Goal: Information Seeking & Learning: Learn about a topic

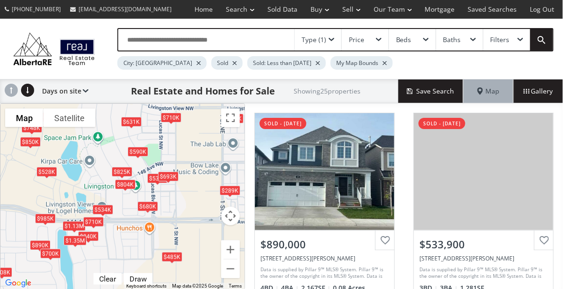
click at [329, 45] on div "Type (1)" at bounding box center [317, 40] width 47 height 22
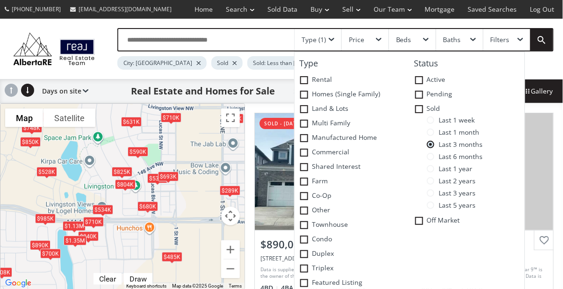
click at [431, 127] on label "Last 1 week" at bounding box center [476, 122] width 98 height 12
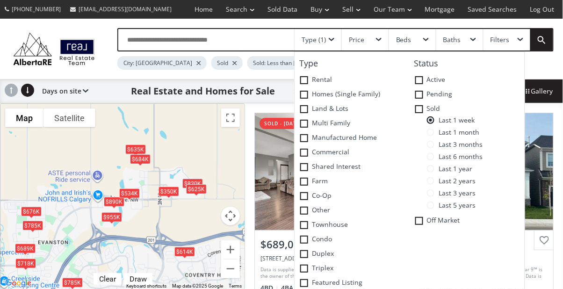
click at [330, 40] on span at bounding box center [332, 40] width 6 height 4
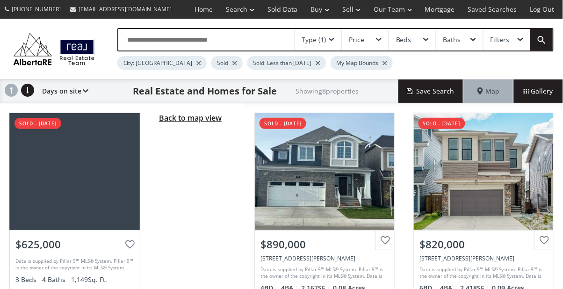
click at [201, 120] on span "Back to map view" at bounding box center [190, 118] width 63 height 10
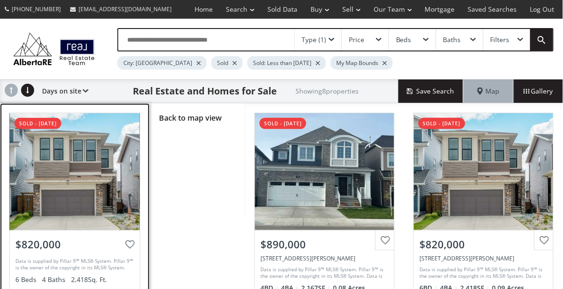
click at [107, 177] on div at bounding box center [75, 171] width 130 height 117
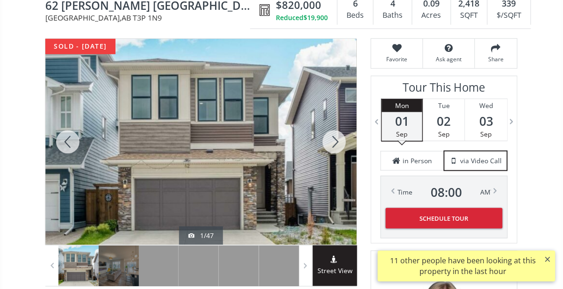
scroll to position [103, 0]
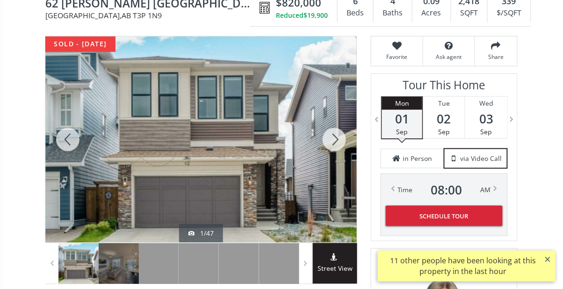
click at [70, 139] on div at bounding box center [67, 139] width 45 height 206
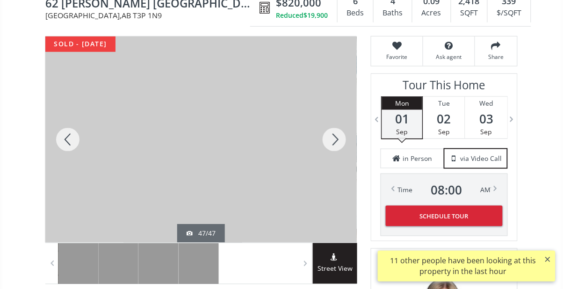
click at [68, 121] on div at bounding box center [67, 139] width 45 height 206
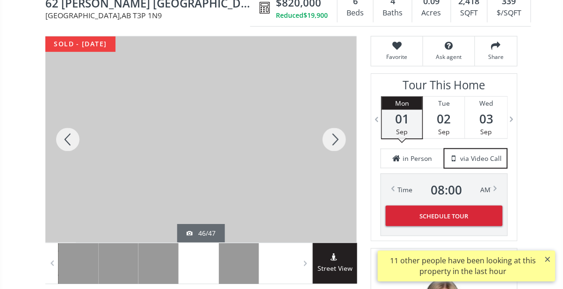
click at [84, 141] on div at bounding box center [67, 139] width 45 height 206
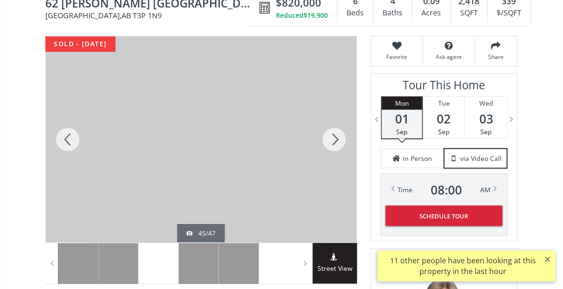
click at [72, 134] on div at bounding box center [67, 139] width 45 height 206
click at [64, 138] on div at bounding box center [67, 139] width 45 height 206
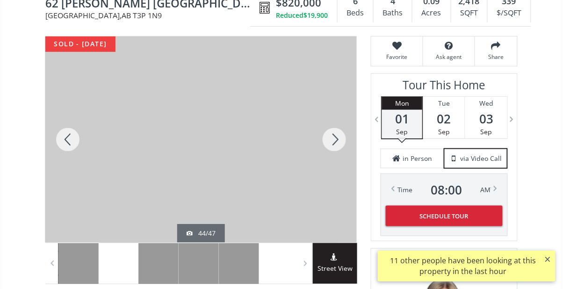
click at [70, 144] on div at bounding box center [67, 139] width 45 height 206
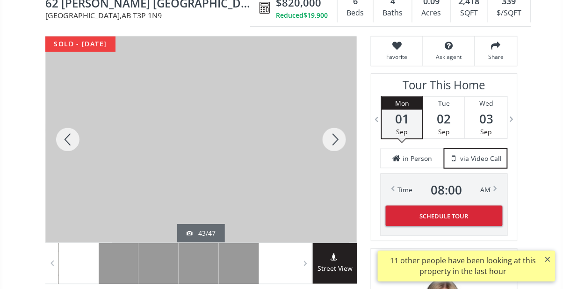
click at [88, 141] on div at bounding box center [67, 139] width 45 height 206
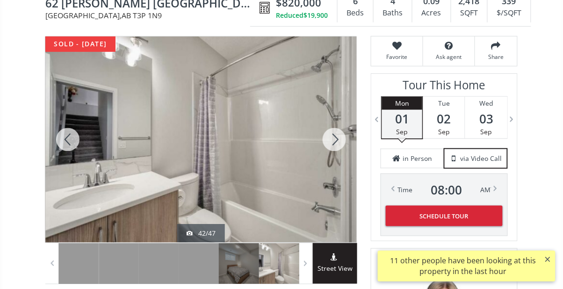
click at [88, 144] on div at bounding box center [67, 139] width 45 height 206
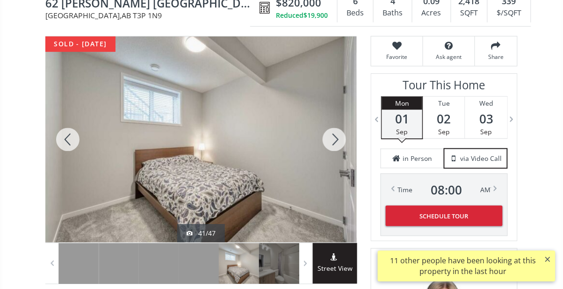
scroll to position [122, 0]
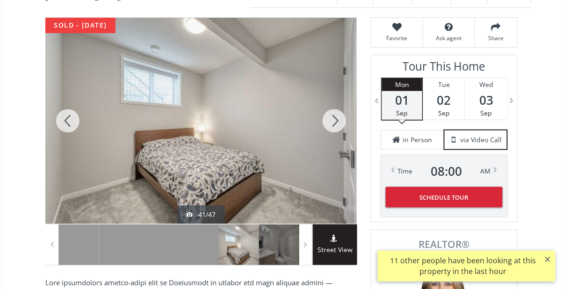
click at [69, 121] on div at bounding box center [67, 121] width 45 height 206
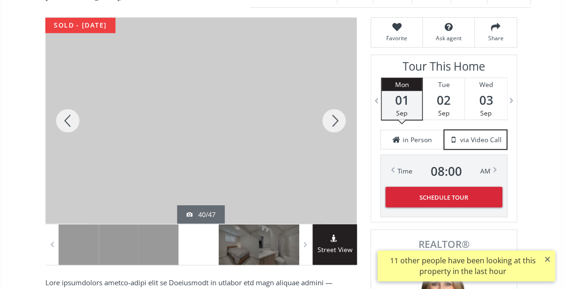
click at [76, 122] on div at bounding box center [67, 121] width 45 height 206
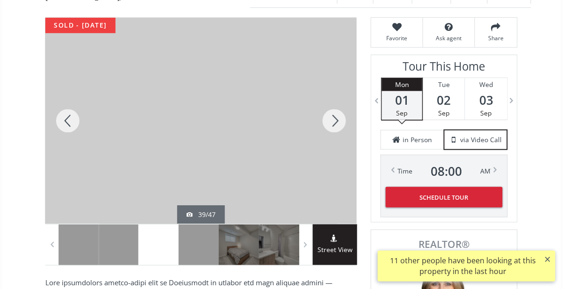
click at [81, 125] on div at bounding box center [67, 121] width 45 height 206
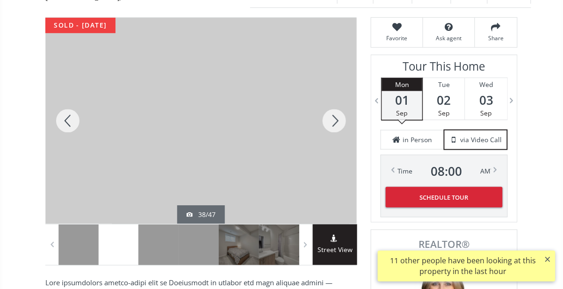
click at [84, 126] on div at bounding box center [67, 121] width 45 height 206
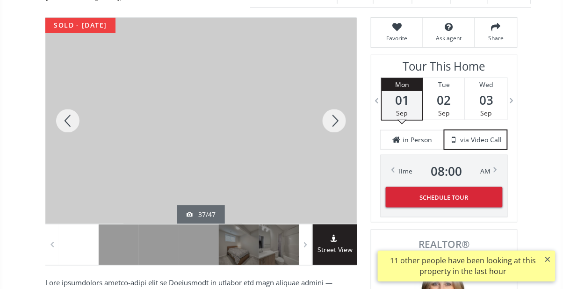
click at [88, 125] on div at bounding box center [67, 121] width 45 height 206
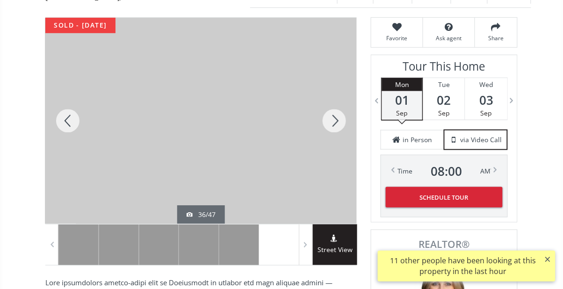
click at [90, 123] on div at bounding box center [200, 121] width 311 height 206
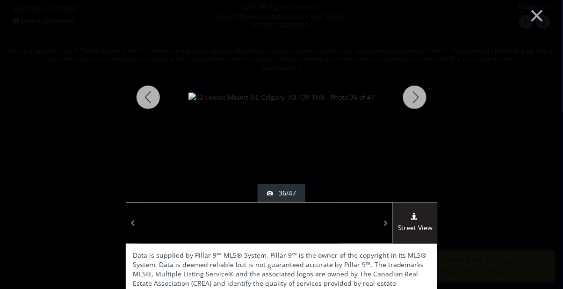
click at [141, 99] on div at bounding box center [148, 97] width 45 height 210
click at [157, 108] on div at bounding box center [148, 97] width 45 height 210
click at [160, 104] on div at bounding box center [148, 97] width 45 height 210
click at [154, 107] on div at bounding box center [148, 97] width 45 height 210
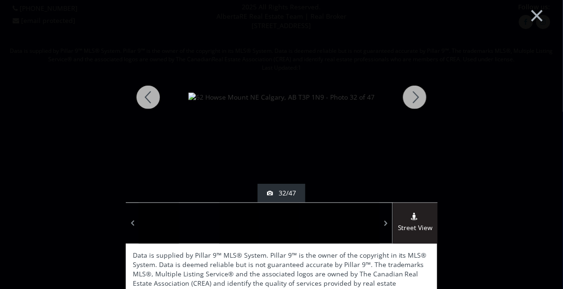
click at [146, 107] on div at bounding box center [148, 97] width 45 height 210
click at [157, 101] on div at bounding box center [148, 97] width 45 height 210
click at [151, 102] on div at bounding box center [148, 97] width 45 height 210
click at [155, 112] on div at bounding box center [148, 97] width 45 height 210
click at [157, 116] on div at bounding box center [148, 97] width 45 height 210
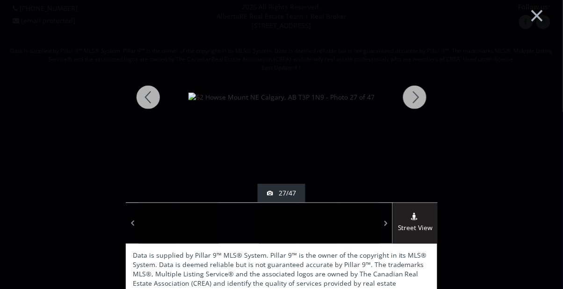
click at [160, 113] on div at bounding box center [148, 97] width 45 height 210
click at [160, 112] on div at bounding box center [148, 97] width 45 height 210
click at [161, 108] on div at bounding box center [148, 97] width 45 height 210
click at [415, 103] on div at bounding box center [414, 97] width 45 height 210
click at [421, 103] on div at bounding box center [414, 97] width 45 height 210
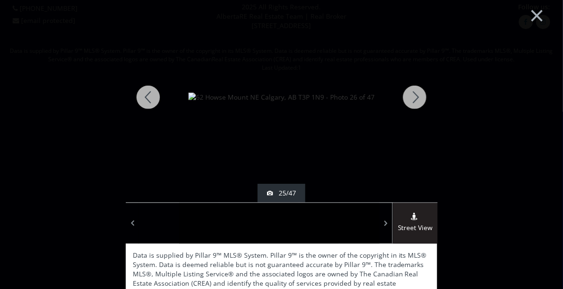
click at [420, 101] on div at bounding box center [414, 97] width 45 height 210
click at [419, 99] on div at bounding box center [414, 97] width 45 height 210
click at [417, 100] on div at bounding box center [414, 97] width 45 height 210
click at [418, 100] on div at bounding box center [414, 97] width 45 height 210
click at [418, 99] on div at bounding box center [414, 97] width 45 height 210
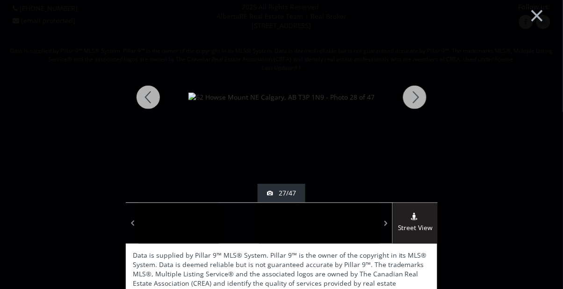
click at [418, 99] on div at bounding box center [414, 97] width 45 height 210
click at [418, 100] on div at bounding box center [414, 97] width 45 height 210
click at [418, 99] on div at bounding box center [414, 97] width 45 height 210
click at [419, 97] on div at bounding box center [414, 97] width 45 height 210
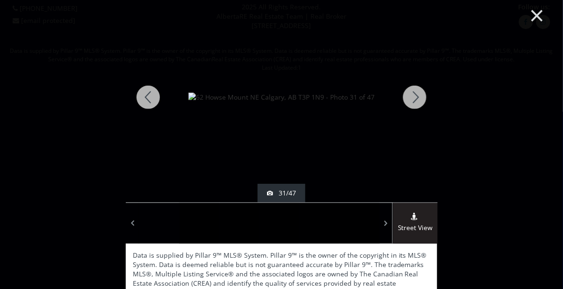
click at [533, 15] on button "×" at bounding box center [536, 14] width 51 height 38
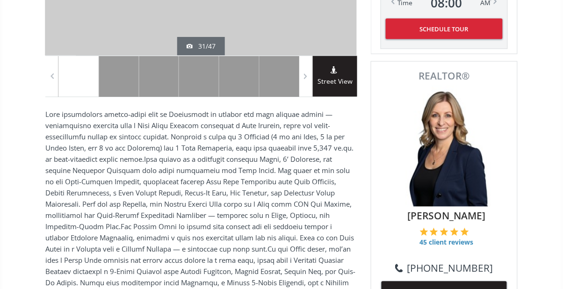
scroll to position [292, 0]
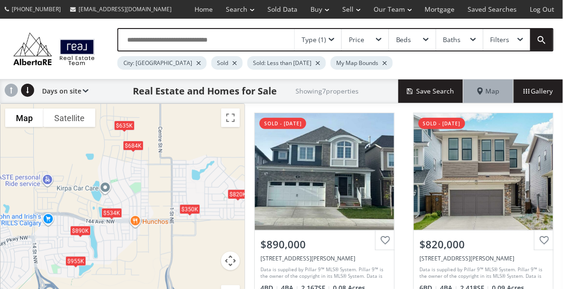
click at [325, 42] on div "Type (1)" at bounding box center [314, 39] width 24 height 7
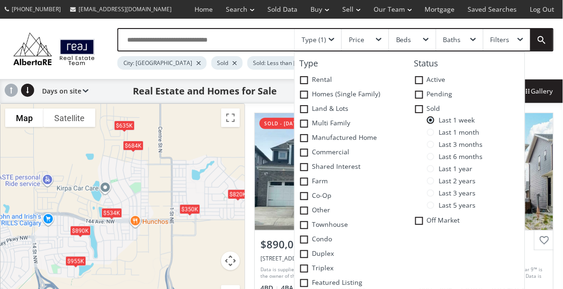
click at [437, 204] on span "Last 5 years" at bounding box center [455, 204] width 42 height 7
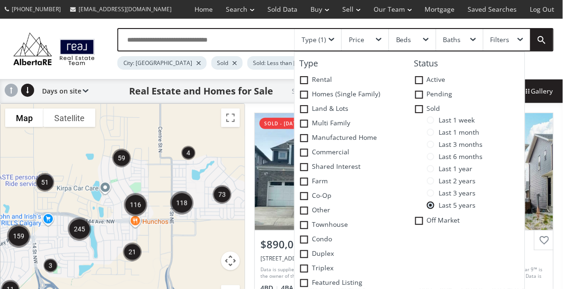
click at [440, 194] on span "Last 3 years" at bounding box center [455, 192] width 42 height 7
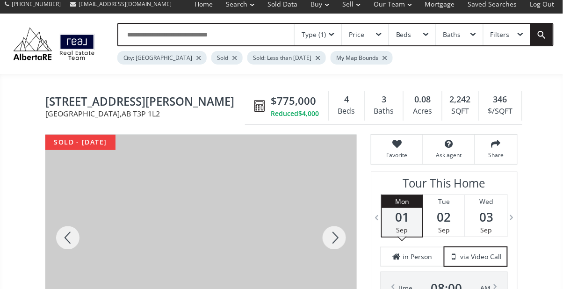
click at [75, 242] on div at bounding box center [67, 238] width 45 height 206
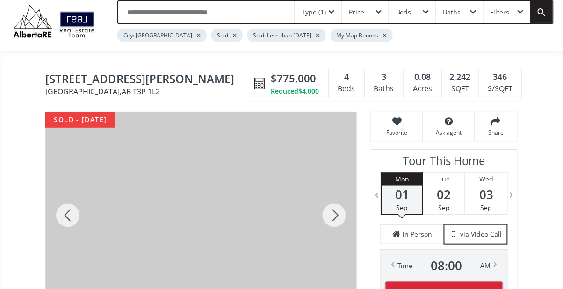
scroll to position [27, 0]
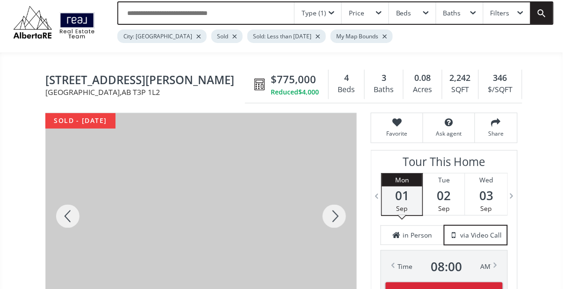
click at [335, 216] on div at bounding box center [334, 216] width 45 height 206
click at [338, 214] on div at bounding box center [334, 216] width 45 height 206
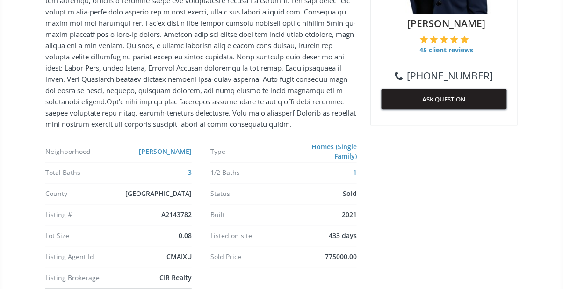
scroll to position [484, 0]
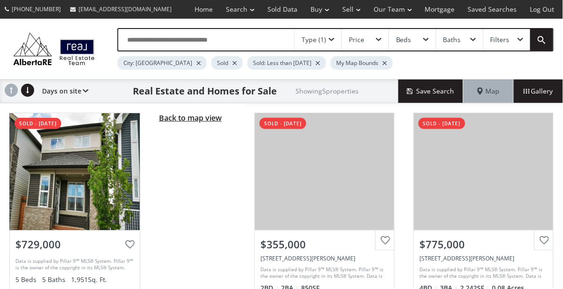
click at [198, 116] on span "Back to map view" at bounding box center [190, 118] width 63 height 10
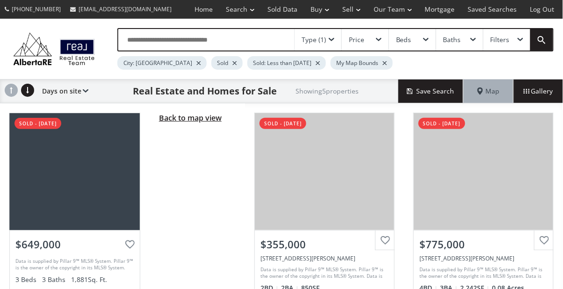
click at [210, 121] on span "Back to map view" at bounding box center [190, 118] width 63 height 10
click at [215, 117] on span "Back to map view" at bounding box center [190, 118] width 63 height 10
click at [202, 120] on span "Back to map view" at bounding box center [190, 118] width 63 height 10
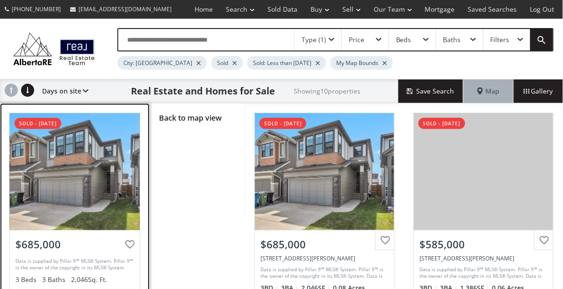
click at [90, 175] on div at bounding box center [75, 171] width 130 height 117
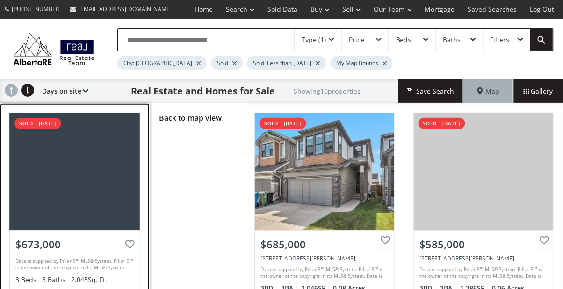
click at [113, 172] on div at bounding box center [75, 171] width 130 height 117
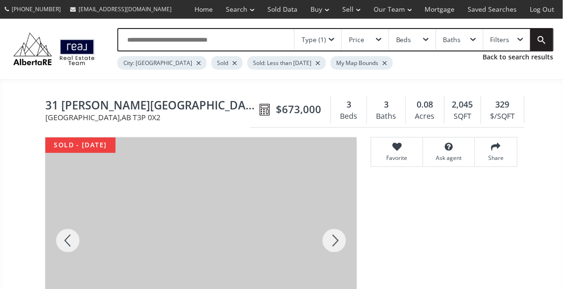
click at [113, 170] on div at bounding box center [200, 240] width 311 height 206
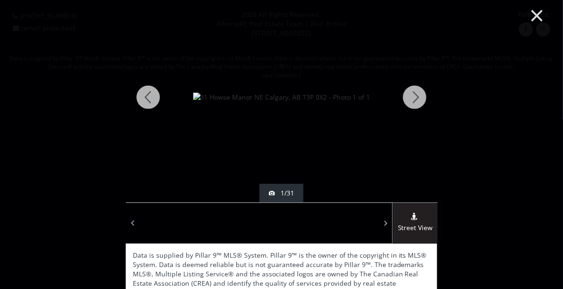
click at [539, 21] on button "×" at bounding box center [536, 14] width 51 height 38
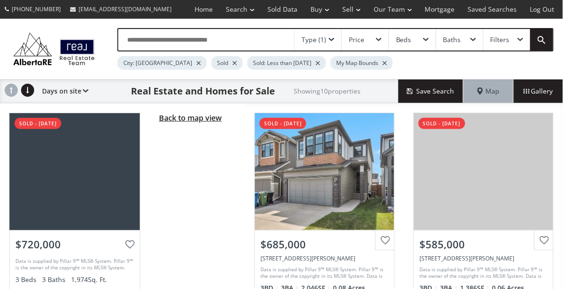
click at [195, 121] on span "Back to map view" at bounding box center [190, 118] width 63 height 10
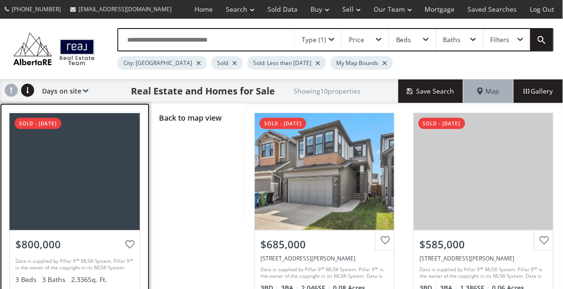
click at [73, 191] on div at bounding box center [75, 171] width 130 height 117
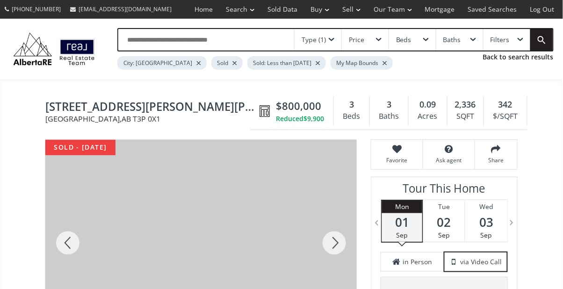
click at [66, 246] on div at bounding box center [67, 243] width 45 height 206
click at [67, 241] on div at bounding box center [67, 243] width 45 height 206
click at [76, 247] on div at bounding box center [67, 243] width 45 height 206
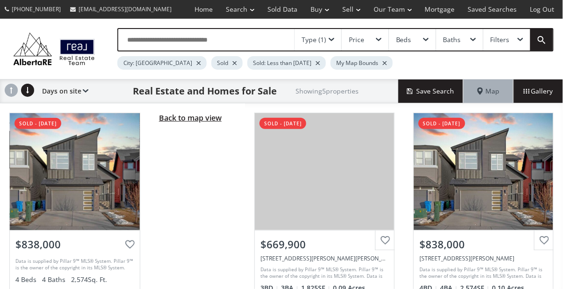
click at [208, 119] on span "Back to map view" at bounding box center [190, 118] width 63 height 10
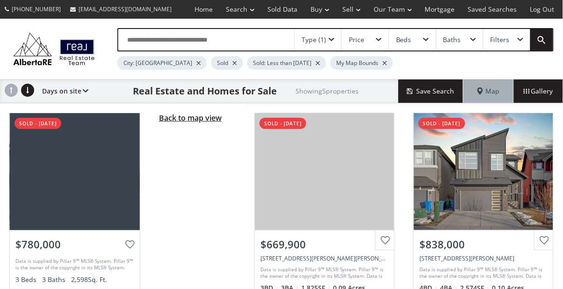
click at [211, 122] on span "Back to map view" at bounding box center [190, 118] width 63 height 10
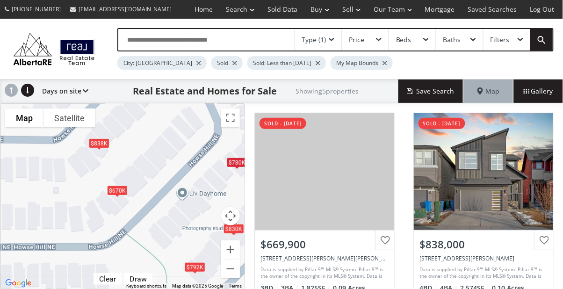
click at [333, 41] on span at bounding box center [332, 40] width 6 height 4
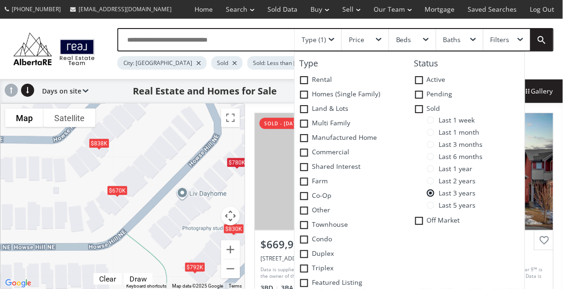
click at [430, 205] on span at bounding box center [430, 204] width 7 height 7
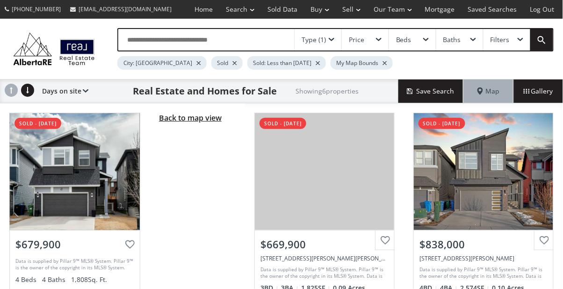
click at [197, 115] on span "Back to map view" at bounding box center [190, 118] width 63 height 10
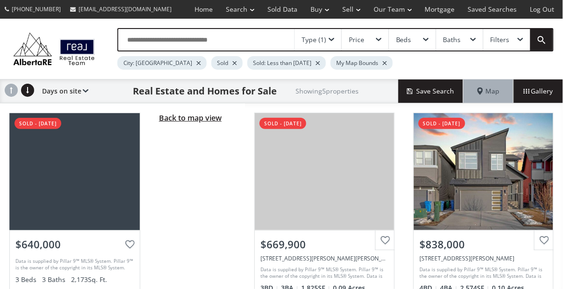
click at [191, 116] on span "Back to map view" at bounding box center [190, 118] width 63 height 10
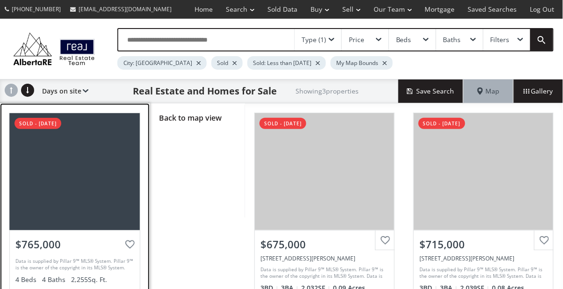
click at [106, 161] on div at bounding box center [75, 171] width 130 height 117
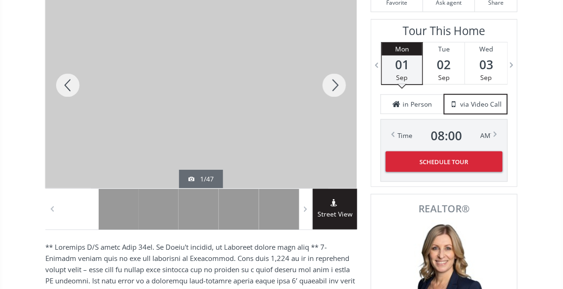
scroll to position [158, 0]
click at [71, 80] on div at bounding box center [67, 85] width 45 height 206
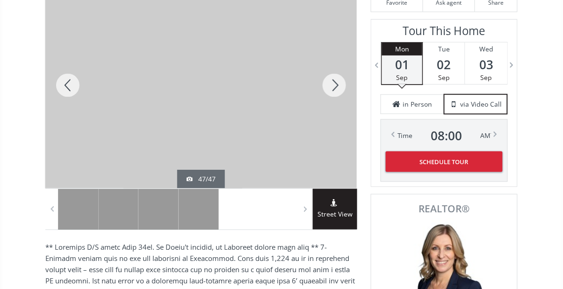
click at [73, 86] on div at bounding box center [67, 85] width 45 height 206
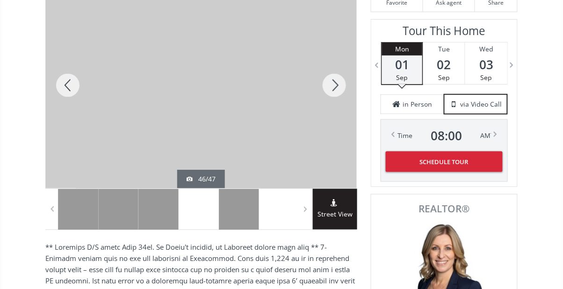
click at [75, 89] on div at bounding box center [67, 85] width 45 height 206
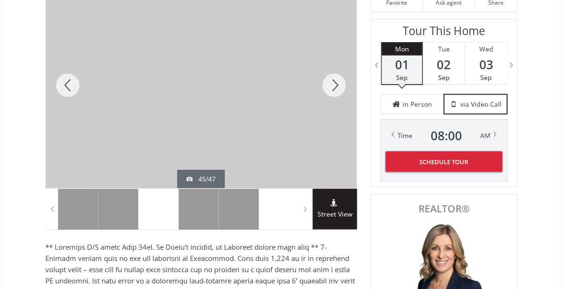
click at [344, 86] on div at bounding box center [334, 85] width 45 height 206
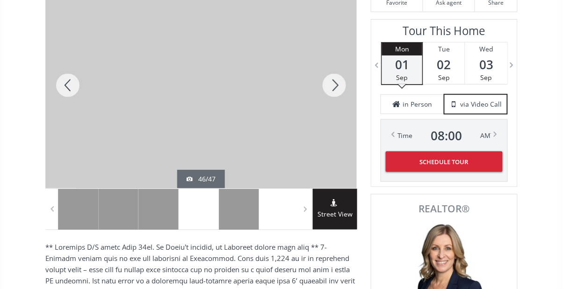
click at [76, 91] on div at bounding box center [67, 85] width 45 height 206
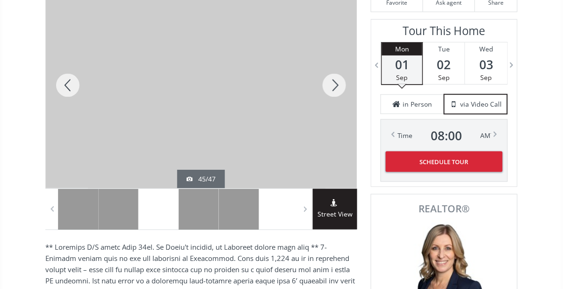
click at [74, 89] on div at bounding box center [67, 85] width 45 height 206
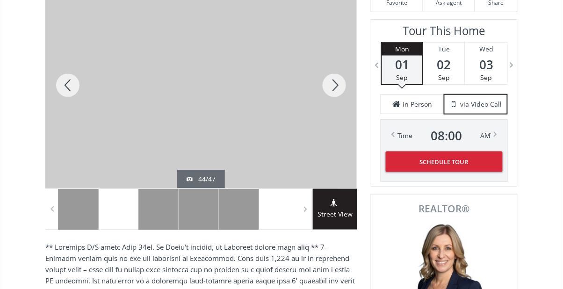
click at [84, 88] on div at bounding box center [67, 85] width 45 height 206
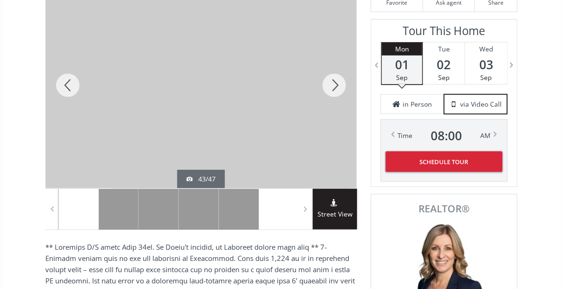
click at [79, 92] on div at bounding box center [67, 85] width 45 height 206
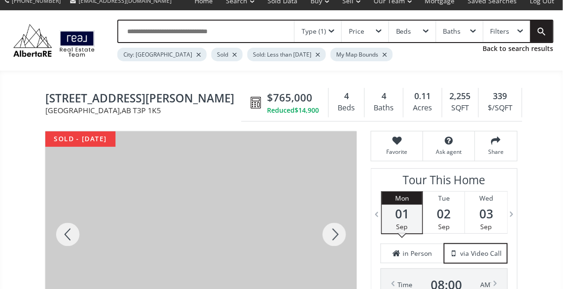
scroll to position [0, 0]
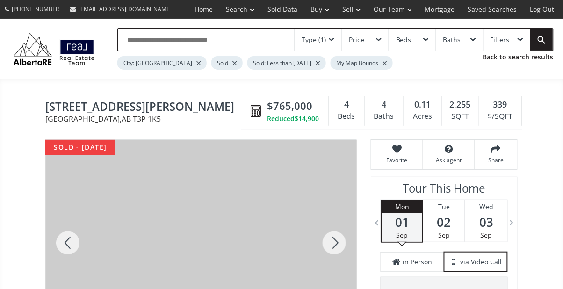
click at [70, 237] on div at bounding box center [67, 243] width 45 height 206
click at [72, 239] on div at bounding box center [67, 243] width 45 height 206
click at [73, 237] on div at bounding box center [67, 243] width 45 height 206
click at [74, 236] on div at bounding box center [67, 243] width 45 height 206
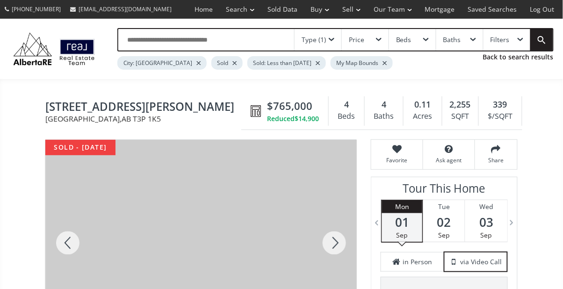
click at [73, 237] on div at bounding box center [67, 243] width 45 height 206
click at [340, 241] on div at bounding box center [334, 243] width 45 height 206
click at [64, 238] on div at bounding box center [67, 243] width 45 height 206
click at [62, 242] on div at bounding box center [67, 243] width 45 height 206
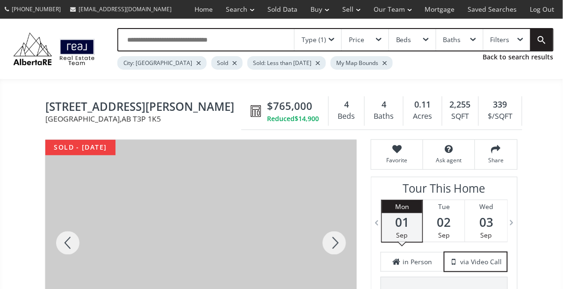
click at [64, 240] on div at bounding box center [67, 243] width 45 height 206
click at [338, 244] on div at bounding box center [334, 243] width 45 height 206
click at [87, 249] on div at bounding box center [67, 243] width 45 height 206
click at [81, 251] on div at bounding box center [67, 243] width 45 height 206
click at [77, 248] on div at bounding box center [67, 243] width 45 height 206
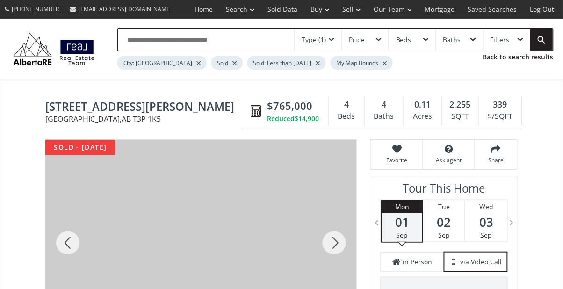
click at [77, 247] on div at bounding box center [67, 243] width 45 height 206
click at [78, 247] on div at bounding box center [67, 243] width 45 height 206
click at [76, 247] on div at bounding box center [67, 243] width 45 height 206
click at [76, 248] on div at bounding box center [67, 243] width 45 height 206
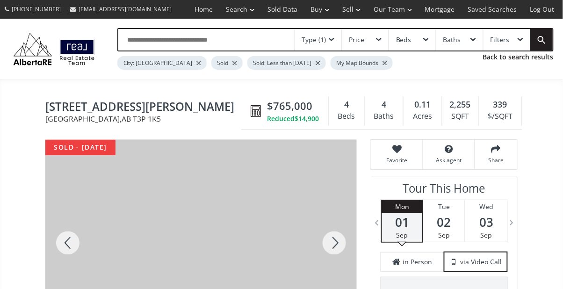
click at [79, 246] on div at bounding box center [67, 243] width 45 height 206
click at [74, 250] on div at bounding box center [67, 243] width 45 height 206
click at [76, 248] on div at bounding box center [67, 243] width 45 height 206
click at [76, 247] on div at bounding box center [67, 243] width 45 height 206
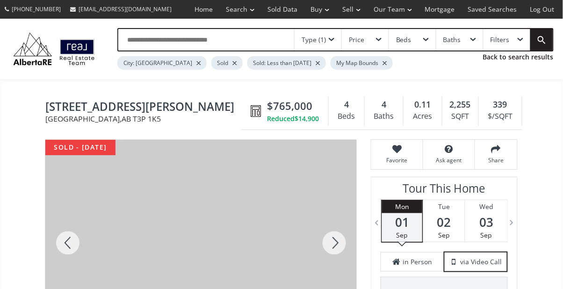
click at [77, 246] on div at bounding box center [67, 243] width 45 height 206
click at [77, 247] on div at bounding box center [67, 243] width 45 height 206
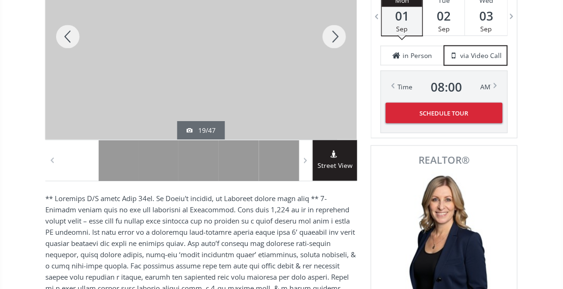
scroll to position [208, 0]
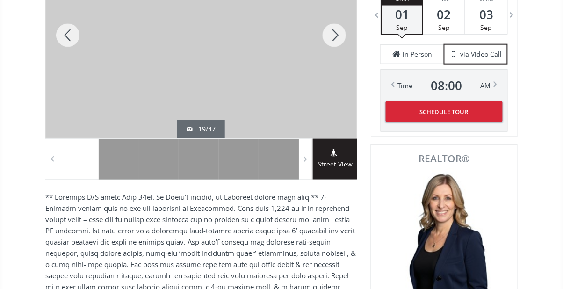
click at [61, 35] on div at bounding box center [67, 35] width 45 height 206
click at [71, 31] on div at bounding box center [67, 35] width 45 height 206
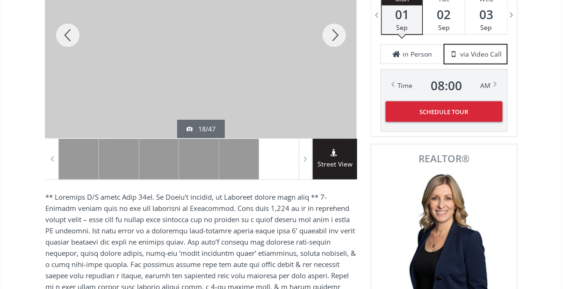
click at [69, 33] on div at bounding box center [67, 35] width 45 height 206
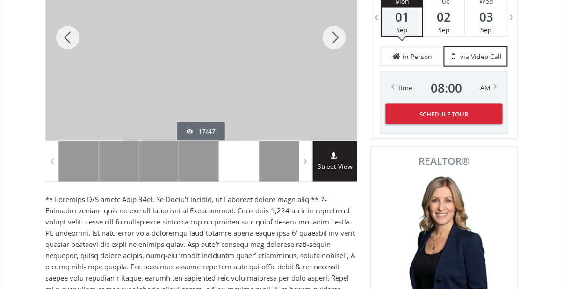
scroll to position [204, 0]
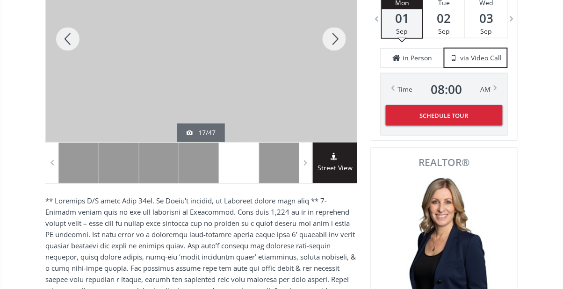
click at [65, 36] on div at bounding box center [67, 39] width 45 height 206
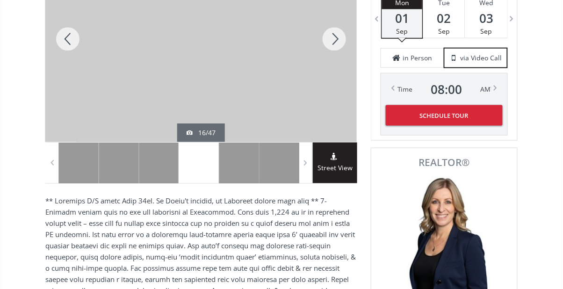
click at [70, 32] on div at bounding box center [67, 39] width 45 height 206
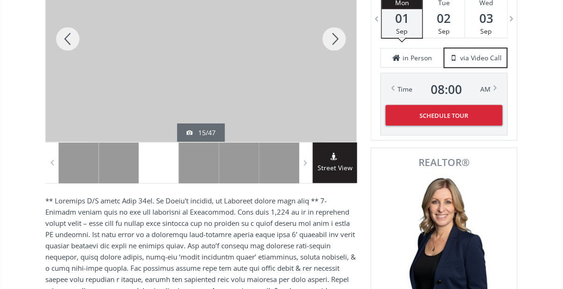
click at [72, 32] on div at bounding box center [67, 39] width 45 height 206
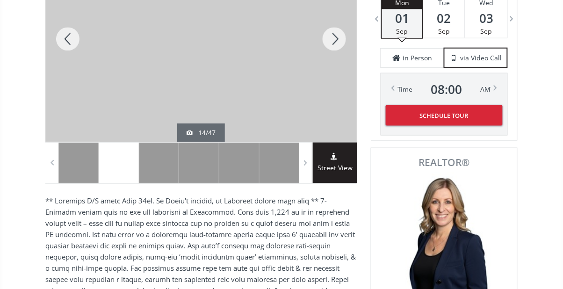
click at [74, 41] on div at bounding box center [67, 39] width 45 height 206
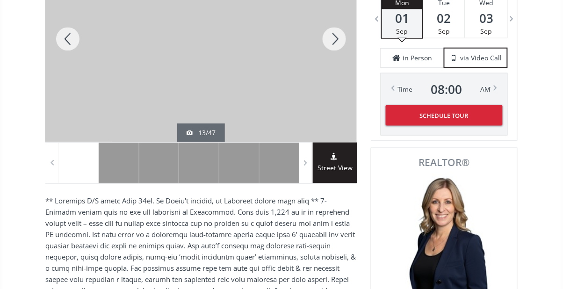
click at [81, 42] on div at bounding box center [67, 39] width 45 height 206
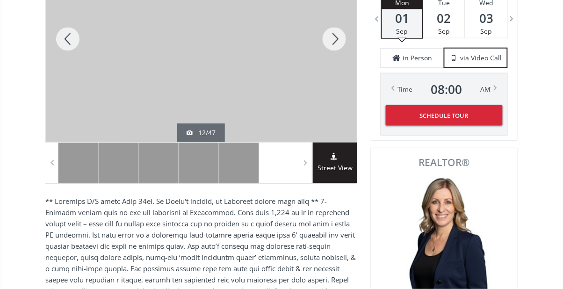
click at [71, 37] on div at bounding box center [67, 39] width 45 height 206
click at [70, 37] on div at bounding box center [67, 39] width 45 height 206
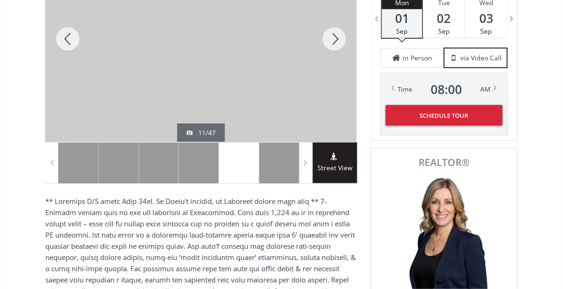
click at [74, 38] on div at bounding box center [67, 39] width 45 height 206
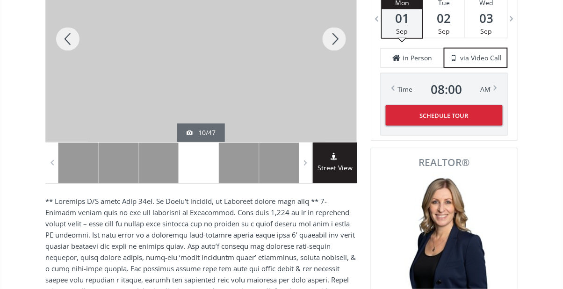
click at [74, 39] on div at bounding box center [67, 39] width 45 height 206
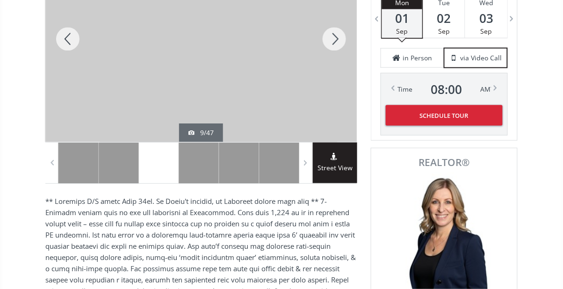
click at [71, 45] on div at bounding box center [67, 39] width 45 height 206
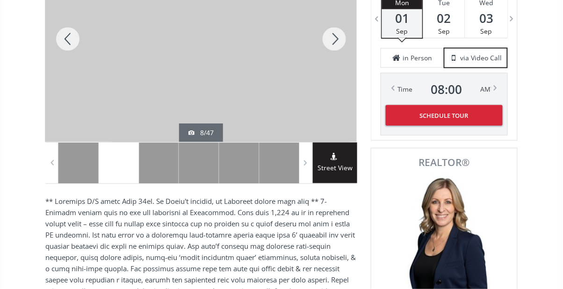
click at [65, 44] on div at bounding box center [67, 39] width 45 height 206
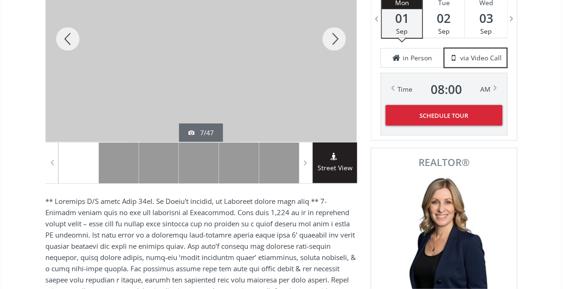
click at [65, 46] on div at bounding box center [67, 39] width 45 height 206
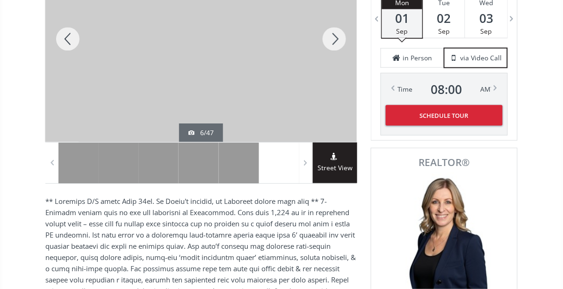
click at [65, 49] on div at bounding box center [67, 39] width 45 height 206
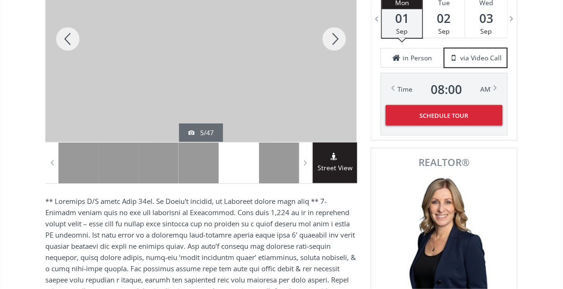
click at [65, 47] on div at bounding box center [67, 39] width 45 height 206
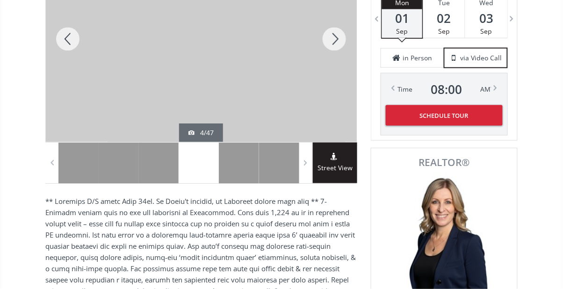
click at [70, 44] on div at bounding box center [67, 39] width 45 height 206
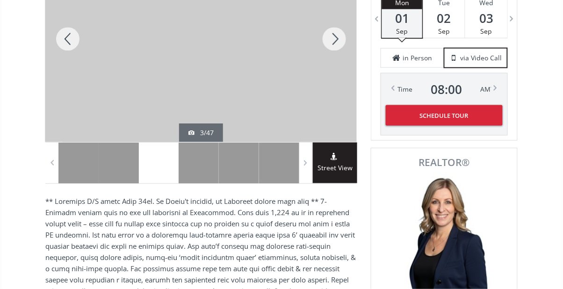
click at [60, 33] on div at bounding box center [67, 39] width 45 height 206
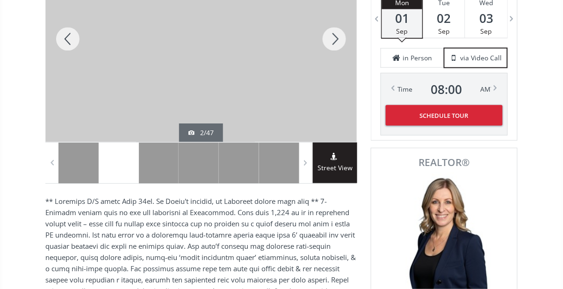
click at [69, 38] on div at bounding box center [67, 39] width 45 height 206
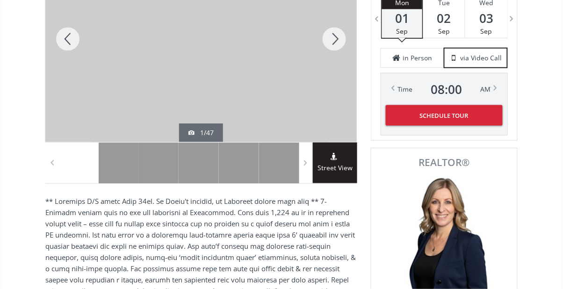
click at [70, 37] on div at bounding box center [67, 39] width 45 height 206
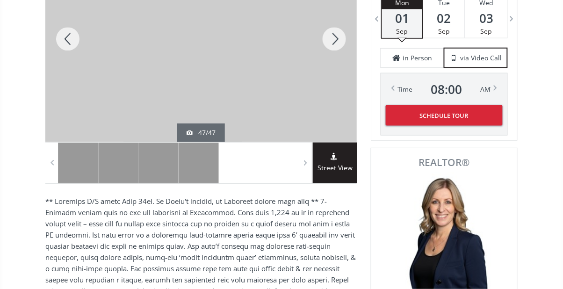
click at [62, 46] on div at bounding box center [67, 39] width 45 height 206
click at [72, 40] on div at bounding box center [67, 39] width 45 height 206
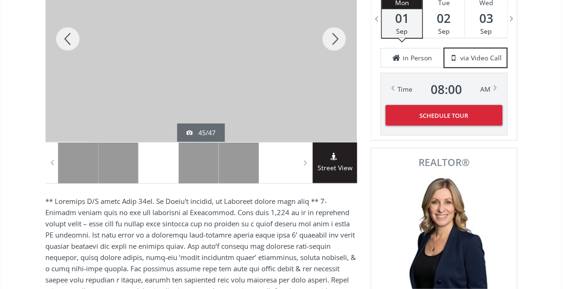
click at [70, 41] on div at bounding box center [67, 39] width 45 height 206
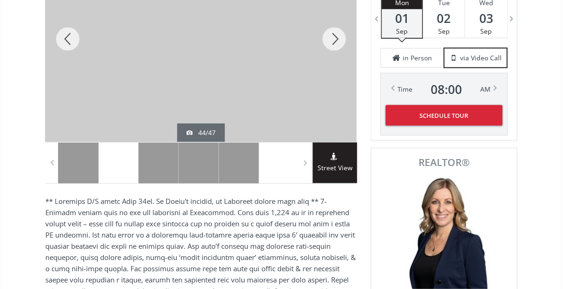
click at [75, 49] on div at bounding box center [67, 39] width 45 height 206
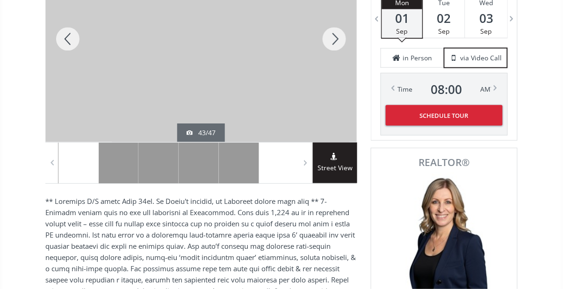
click at [70, 50] on div at bounding box center [67, 39] width 45 height 206
click at [78, 43] on div at bounding box center [67, 39] width 45 height 206
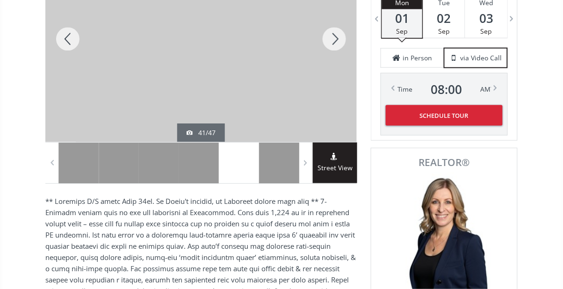
click at [343, 36] on div at bounding box center [334, 39] width 45 height 206
click at [338, 38] on div at bounding box center [334, 39] width 45 height 206
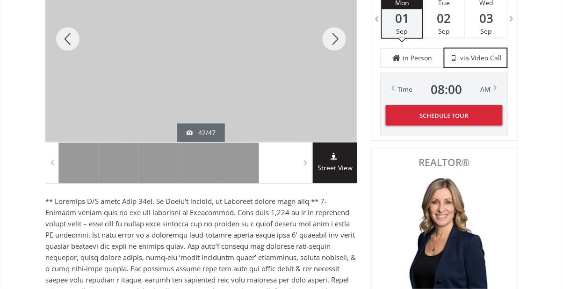
click at [331, 40] on div at bounding box center [334, 39] width 45 height 206
click at [330, 38] on div at bounding box center [334, 39] width 45 height 206
click at [332, 37] on div at bounding box center [334, 39] width 45 height 206
click at [329, 42] on div at bounding box center [334, 39] width 45 height 206
click at [335, 40] on div at bounding box center [334, 39] width 45 height 206
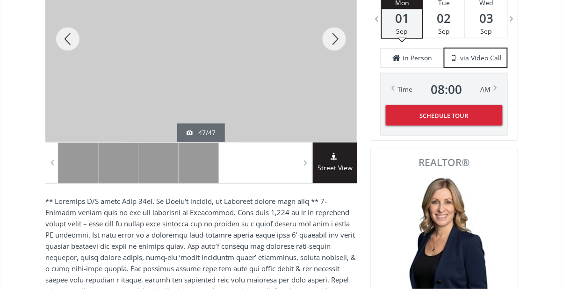
click at [335, 43] on div at bounding box center [334, 39] width 45 height 206
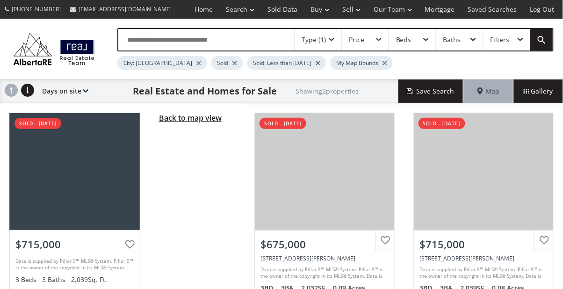
click at [189, 121] on span "Back to map view" at bounding box center [190, 118] width 63 height 10
click at [194, 116] on span "Back to map view" at bounding box center [190, 118] width 63 height 10
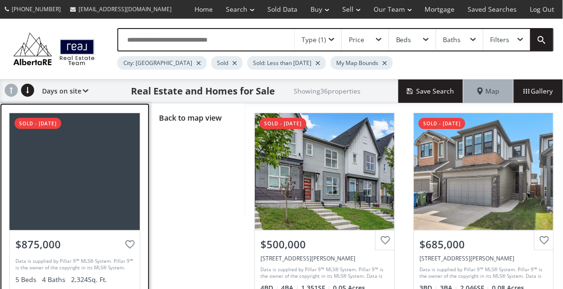
click at [110, 177] on div at bounding box center [75, 171] width 130 height 117
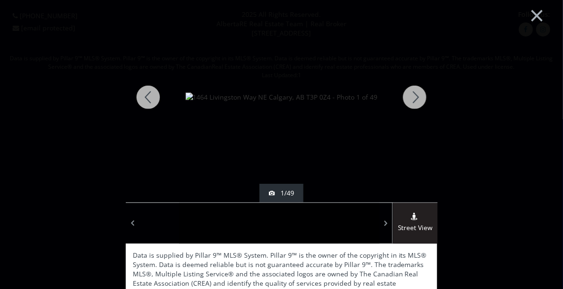
click at [417, 93] on div at bounding box center [414, 97] width 45 height 210
click at [419, 96] on div at bounding box center [414, 97] width 45 height 210
click at [418, 97] on div at bounding box center [414, 97] width 45 height 210
click at [420, 97] on div at bounding box center [414, 97] width 45 height 210
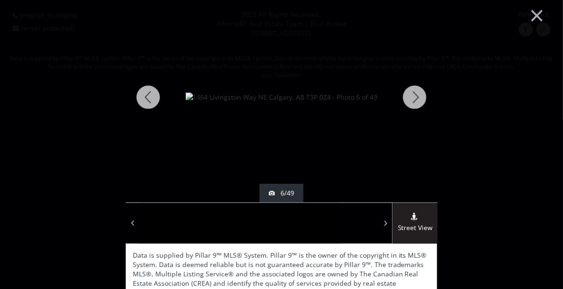
click at [419, 95] on div at bounding box center [414, 97] width 45 height 210
click at [143, 99] on div at bounding box center [148, 97] width 45 height 210
click at [146, 98] on div at bounding box center [148, 97] width 45 height 210
click at [147, 101] on div at bounding box center [148, 97] width 45 height 210
click at [153, 94] on div at bounding box center [148, 97] width 45 height 210
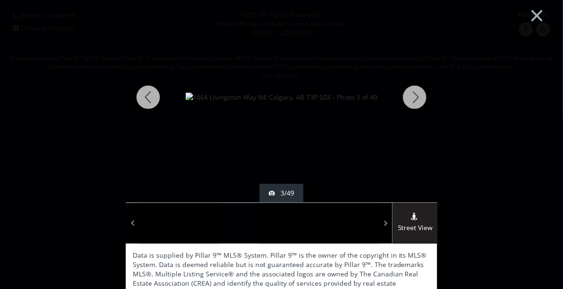
click at [153, 97] on div at bounding box center [148, 97] width 45 height 210
click at [407, 99] on div at bounding box center [414, 97] width 45 height 210
click at [415, 97] on div at bounding box center [414, 97] width 45 height 210
click at [416, 97] on div at bounding box center [414, 97] width 45 height 210
click at [417, 97] on div at bounding box center [414, 97] width 45 height 210
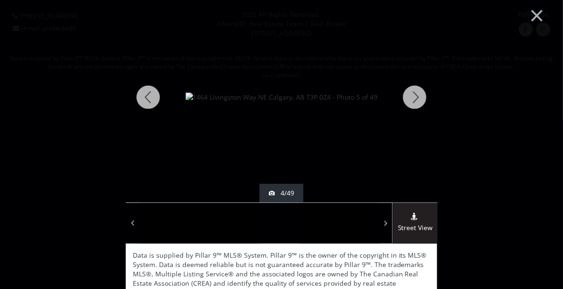
click at [416, 98] on div at bounding box center [414, 97] width 45 height 210
click at [419, 95] on div at bounding box center [414, 97] width 45 height 210
click at [420, 95] on div at bounding box center [414, 97] width 45 height 210
click at [419, 94] on div at bounding box center [414, 97] width 45 height 210
click at [151, 100] on div at bounding box center [148, 97] width 45 height 210
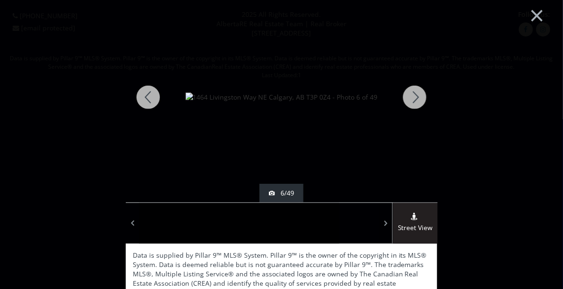
click at [427, 98] on div at bounding box center [414, 97] width 45 height 210
click at [426, 98] on div at bounding box center [414, 97] width 45 height 210
click at [425, 96] on div at bounding box center [414, 97] width 45 height 210
click at [424, 96] on div at bounding box center [414, 97] width 45 height 210
click at [424, 95] on div at bounding box center [414, 97] width 45 height 210
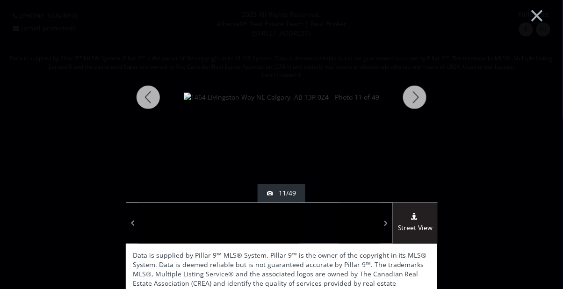
click at [425, 93] on div at bounding box center [414, 97] width 45 height 210
click at [423, 96] on div at bounding box center [414, 97] width 45 height 210
click at [424, 95] on div at bounding box center [414, 97] width 45 height 210
click at [423, 95] on div at bounding box center [414, 97] width 45 height 210
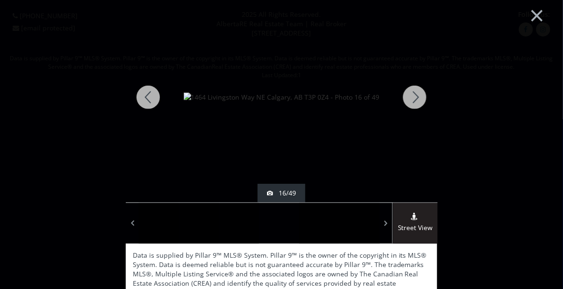
click at [424, 95] on div at bounding box center [414, 97] width 45 height 210
click at [422, 96] on div at bounding box center [414, 97] width 45 height 210
click at [410, 100] on div at bounding box center [414, 97] width 45 height 210
click at [414, 99] on div at bounding box center [414, 97] width 45 height 210
click at [415, 97] on div at bounding box center [414, 97] width 45 height 210
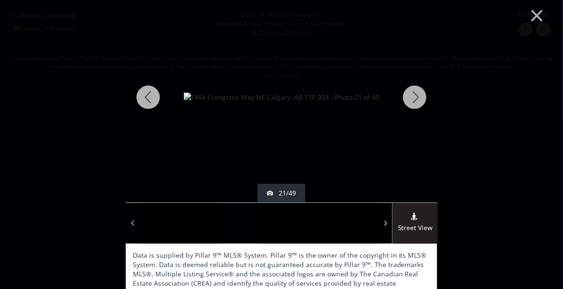
click at [415, 97] on div at bounding box center [414, 97] width 45 height 210
click at [415, 98] on div at bounding box center [414, 97] width 45 height 210
click at [417, 97] on div at bounding box center [414, 97] width 45 height 210
click at [540, 13] on button "×" at bounding box center [536, 14] width 51 height 38
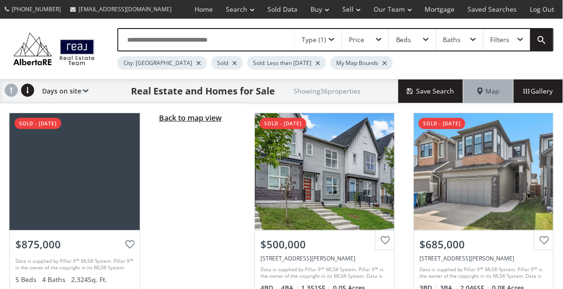
click at [205, 117] on span "Back to map view" at bounding box center [190, 118] width 63 height 10
click at [199, 121] on span "Back to map view" at bounding box center [190, 118] width 63 height 10
click at [204, 120] on span "Back to map view" at bounding box center [190, 118] width 63 height 10
click at [198, 120] on span "Back to map view" at bounding box center [190, 118] width 63 height 10
click at [190, 119] on span "Back to map view" at bounding box center [190, 118] width 63 height 10
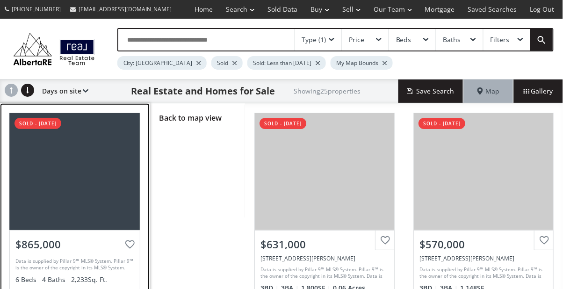
click at [90, 171] on div at bounding box center [75, 171] width 130 height 117
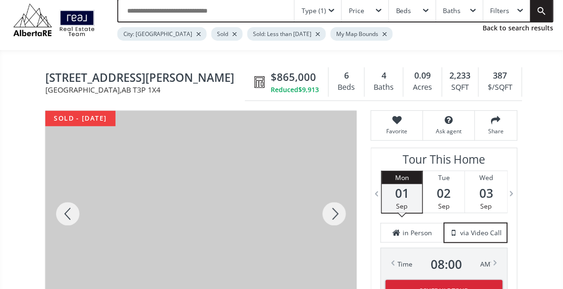
scroll to position [30, 0]
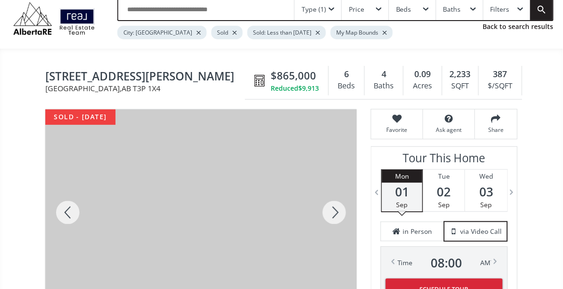
click at [61, 219] on div at bounding box center [67, 212] width 45 height 206
click at [68, 211] on div at bounding box center [67, 212] width 45 height 206
click at [331, 218] on div at bounding box center [334, 212] width 45 height 206
click at [331, 219] on div at bounding box center [334, 212] width 45 height 206
click at [333, 217] on div at bounding box center [334, 212] width 45 height 206
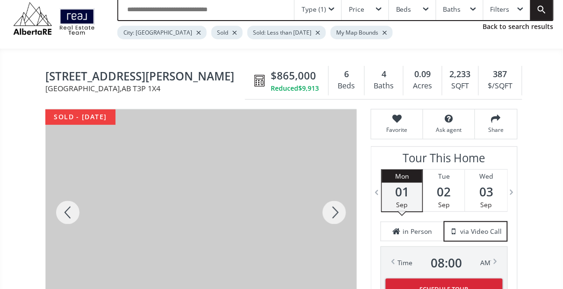
click at [335, 216] on div at bounding box center [334, 212] width 45 height 206
click at [74, 209] on div at bounding box center [67, 212] width 45 height 206
click at [340, 208] on div at bounding box center [334, 212] width 45 height 206
click at [330, 215] on div at bounding box center [334, 212] width 45 height 206
click at [336, 214] on div at bounding box center [334, 212] width 45 height 206
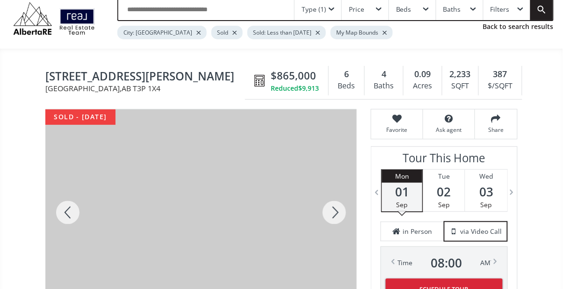
click at [335, 212] on div at bounding box center [334, 212] width 45 height 206
click at [69, 211] on div at bounding box center [67, 212] width 45 height 206
click at [334, 210] on div at bounding box center [334, 212] width 45 height 206
click at [336, 212] on div at bounding box center [334, 212] width 45 height 206
click at [327, 220] on div at bounding box center [334, 212] width 45 height 206
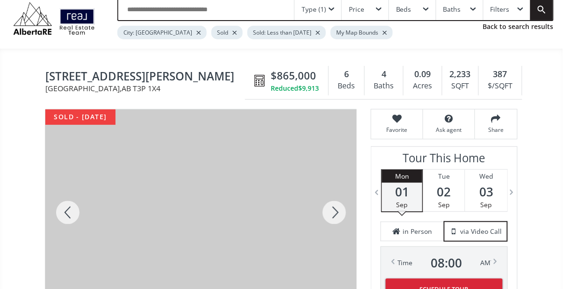
click at [332, 218] on div at bounding box center [334, 212] width 45 height 206
click at [336, 213] on div at bounding box center [334, 212] width 45 height 206
click at [332, 218] on div at bounding box center [334, 212] width 45 height 206
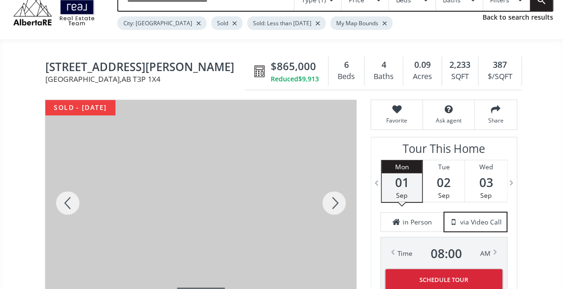
scroll to position [40, 0]
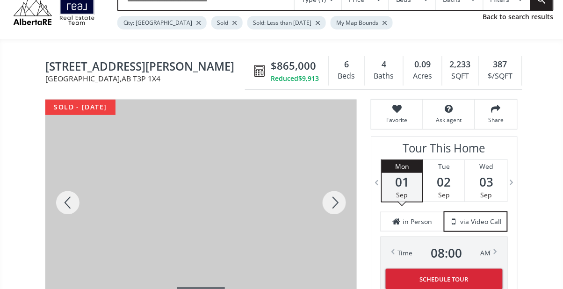
click at [332, 209] on div at bounding box center [334, 203] width 45 height 206
click at [332, 205] on div at bounding box center [334, 203] width 45 height 206
click at [333, 201] on div at bounding box center [334, 203] width 45 height 206
click at [334, 204] on div at bounding box center [334, 203] width 45 height 206
click at [334, 201] on div at bounding box center [334, 203] width 45 height 206
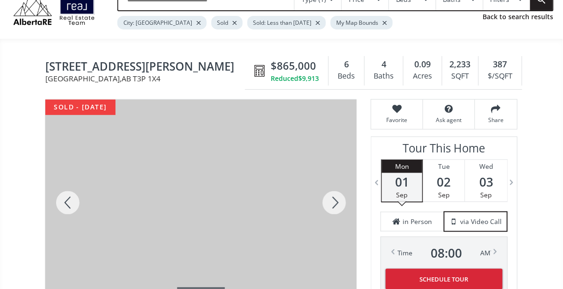
click at [331, 202] on div at bounding box center [334, 203] width 45 height 206
click at [331, 204] on div at bounding box center [334, 203] width 45 height 206
click at [330, 205] on div at bounding box center [334, 203] width 45 height 206
click at [334, 207] on div at bounding box center [334, 203] width 45 height 206
click at [334, 206] on div at bounding box center [334, 203] width 45 height 206
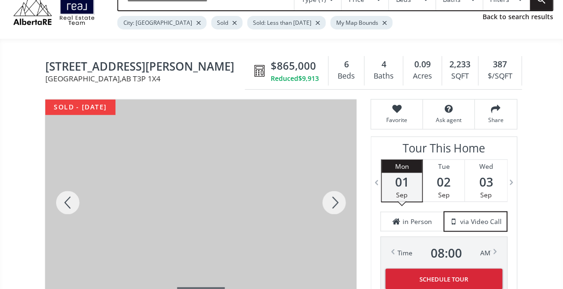
click at [333, 206] on div at bounding box center [334, 203] width 45 height 206
click at [329, 207] on div at bounding box center [334, 203] width 45 height 206
click at [332, 207] on div at bounding box center [334, 203] width 45 height 206
click at [332, 206] on div at bounding box center [334, 203] width 45 height 206
click at [332, 203] on div at bounding box center [334, 203] width 45 height 206
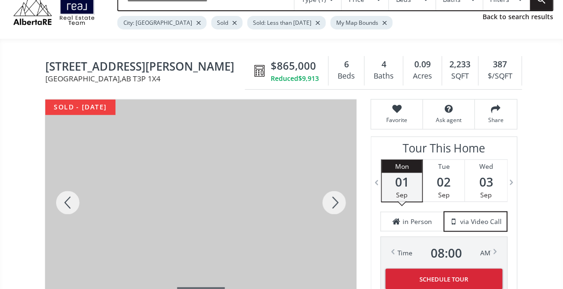
click at [333, 204] on div at bounding box center [334, 203] width 45 height 206
click at [334, 204] on div at bounding box center [334, 203] width 45 height 206
click at [333, 209] on div at bounding box center [334, 203] width 45 height 206
click at [331, 209] on div at bounding box center [334, 203] width 45 height 206
click at [330, 204] on div at bounding box center [334, 203] width 45 height 206
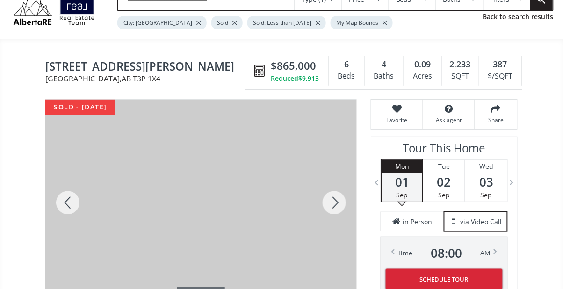
click at [337, 204] on div at bounding box center [334, 203] width 45 height 206
click at [335, 204] on div at bounding box center [334, 203] width 45 height 206
click at [336, 198] on div at bounding box center [334, 203] width 45 height 206
click at [333, 201] on div at bounding box center [334, 203] width 45 height 206
click at [335, 205] on div at bounding box center [334, 203] width 45 height 206
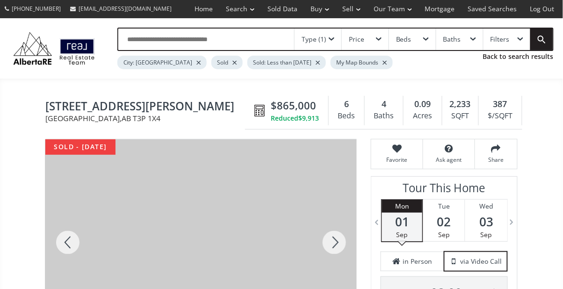
scroll to position [0, 0]
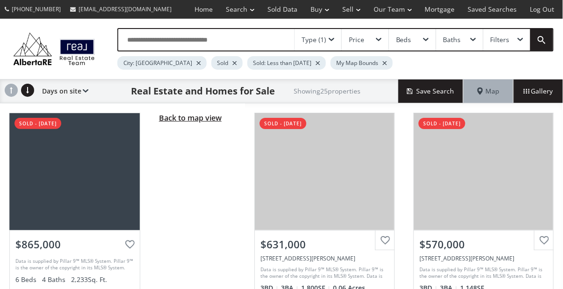
click at [194, 120] on span "Back to map view" at bounding box center [190, 118] width 63 height 10
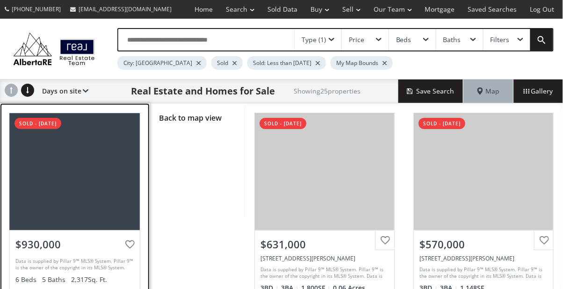
click at [80, 161] on div at bounding box center [75, 171] width 130 height 117
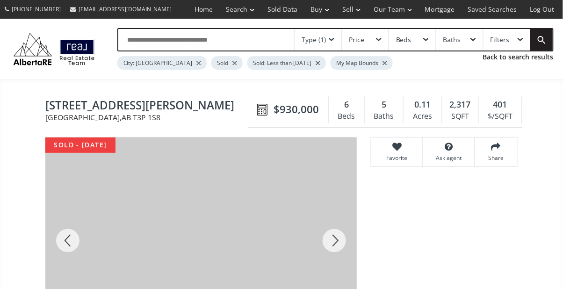
click at [89, 180] on div at bounding box center [67, 240] width 45 height 206
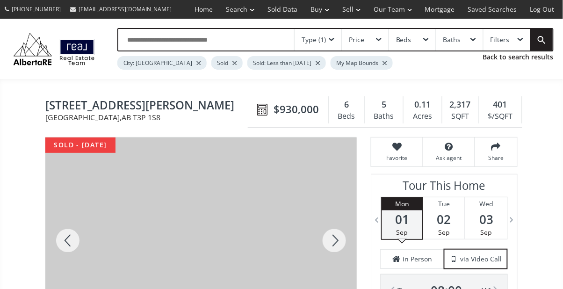
click at [68, 240] on div at bounding box center [67, 240] width 45 height 206
click at [333, 244] on div at bounding box center [334, 240] width 45 height 206
click at [64, 241] on div at bounding box center [67, 240] width 45 height 206
click at [73, 243] on div at bounding box center [67, 240] width 45 height 206
click at [75, 244] on div at bounding box center [67, 240] width 45 height 206
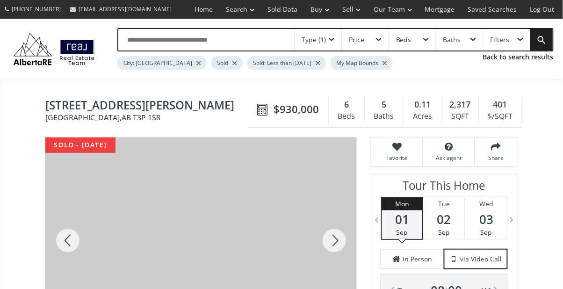
click at [76, 250] on div at bounding box center [67, 240] width 45 height 206
click at [72, 253] on div at bounding box center [67, 240] width 45 height 206
click at [71, 254] on div at bounding box center [67, 240] width 45 height 206
click at [71, 257] on div at bounding box center [67, 240] width 45 height 206
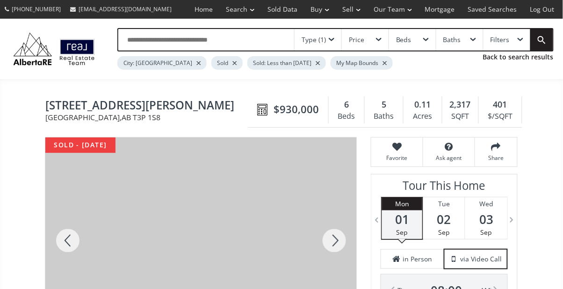
click at [73, 256] on div at bounding box center [67, 240] width 45 height 206
click at [70, 258] on div at bounding box center [67, 240] width 45 height 206
click at [68, 253] on div at bounding box center [67, 240] width 45 height 206
click at [73, 238] on div at bounding box center [67, 240] width 45 height 206
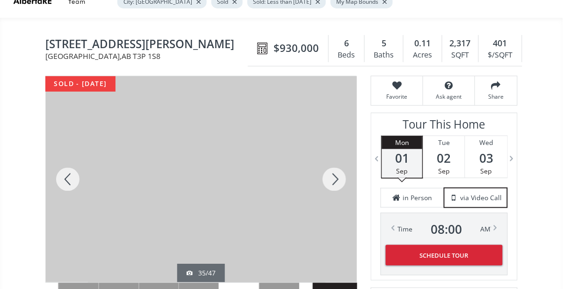
scroll to position [62, 0]
click at [76, 175] on div at bounding box center [67, 179] width 45 height 206
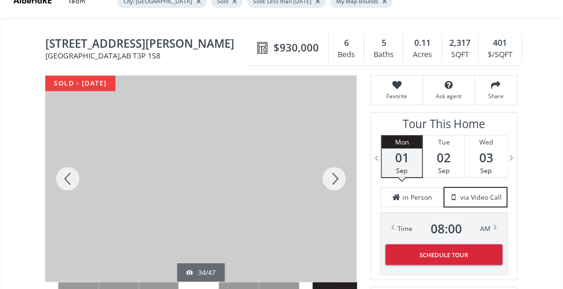
click at [67, 189] on div at bounding box center [67, 179] width 45 height 206
click at [72, 190] on div at bounding box center [67, 179] width 45 height 206
click at [71, 189] on div at bounding box center [67, 179] width 45 height 206
click at [71, 192] on div at bounding box center [67, 179] width 45 height 206
click at [331, 179] on div at bounding box center [334, 179] width 45 height 206
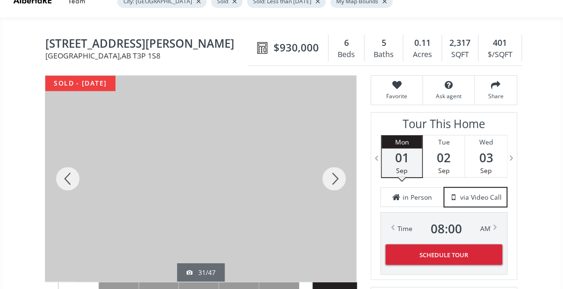
click at [75, 181] on div at bounding box center [67, 179] width 45 height 206
click at [71, 182] on div at bounding box center [67, 179] width 45 height 206
click at [71, 181] on div at bounding box center [67, 179] width 45 height 206
click at [71, 185] on div at bounding box center [67, 179] width 45 height 206
click at [71, 188] on div at bounding box center [67, 179] width 45 height 206
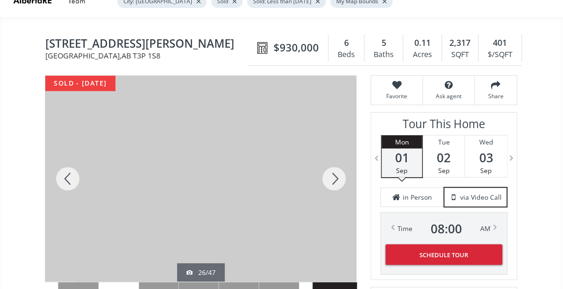
click at [73, 187] on div at bounding box center [67, 179] width 45 height 206
click at [72, 188] on div at bounding box center [67, 179] width 45 height 206
click at [73, 186] on div at bounding box center [67, 179] width 45 height 206
click at [70, 185] on div at bounding box center [67, 179] width 45 height 206
click at [73, 184] on div at bounding box center [67, 179] width 45 height 206
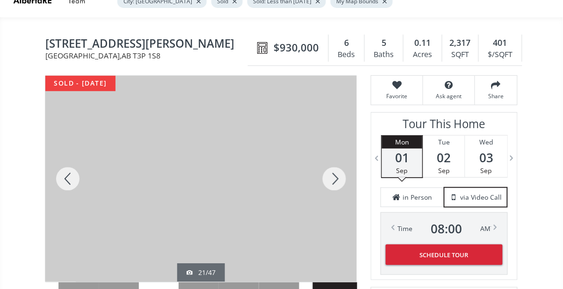
click at [334, 180] on div at bounding box center [334, 179] width 45 height 206
click at [64, 175] on div at bounding box center [67, 179] width 45 height 206
click at [66, 179] on div at bounding box center [67, 179] width 45 height 206
click at [71, 183] on div at bounding box center [67, 179] width 45 height 206
click at [73, 184] on div at bounding box center [67, 179] width 45 height 206
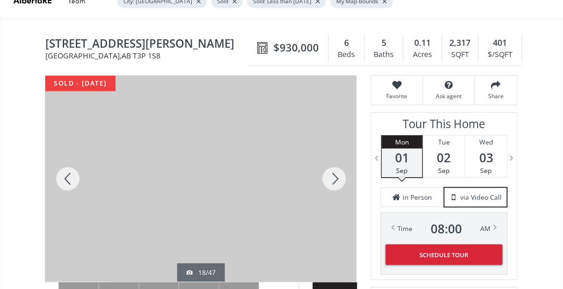
click at [74, 187] on div at bounding box center [67, 179] width 45 height 206
click at [77, 196] on div at bounding box center [67, 179] width 45 height 206
click at [79, 196] on div at bounding box center [67, 179] width 45 height 206
click at [82, 193] on div at bounding box center [67, 179] width 45 height 206
click at [81, 189] on div at bounding box center [67, 179] width 45 height 206
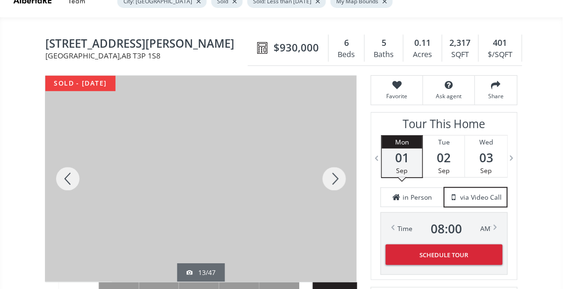
click at [76, 196] on div at bounding box center [67, 179] width 45 height 206
click at [78, 194] on div at bounding box center [67, 179] width 45 height 206
click at [68, 179] on div at bounding box center [67, 179] width 45 height 206
click at [69, 179] on div at bounding box center [67, 179] width 45 height 206
click at [68, 182] on div at bounding box center [67, 179] width 45 height 206
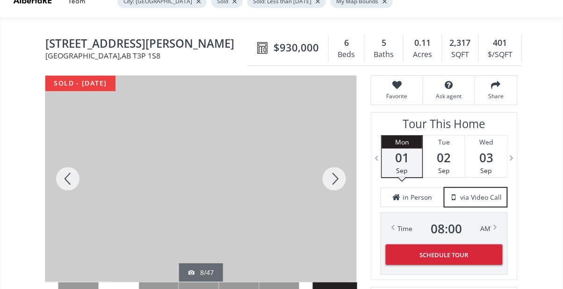
click at [338, 170] on div at bounding box center [334, 179] width 45 height 206
click at [70, 181] on div at bounding box center [67, 179] width 45 height 206
click at [70, 179] on div at bounding box center [67, 179] width 45 height 206
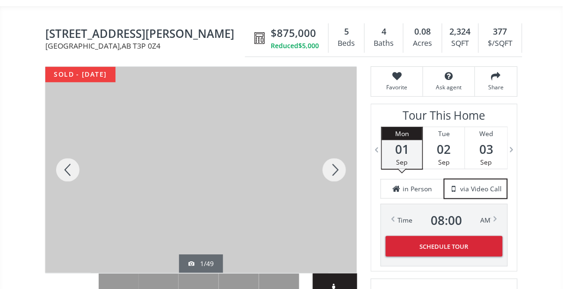
scroll to position [73, 0]
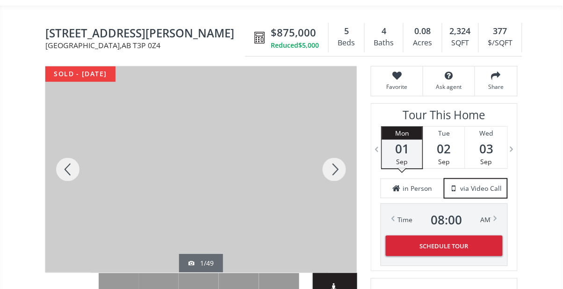
click at [72, 168] on div at bounding box center [67, 169] width 45 height 206
click at [67, 165] on div at bounding box center [67, 169] width 45 height 206
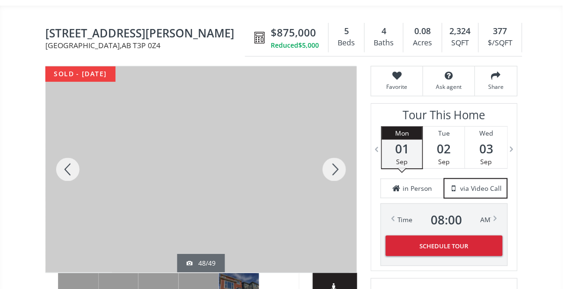
click at [72, 165] on div at bounding box center [67, 169] width 45 height 206
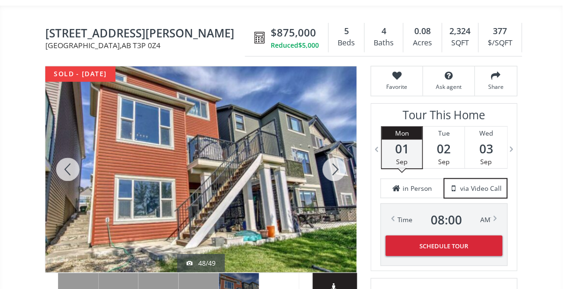
click at [71, 167] on div at bounding box center [67, 169] width 45 height 206
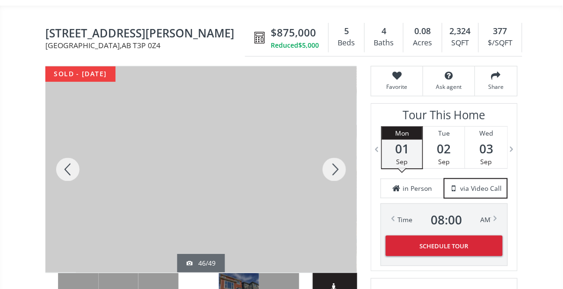
click at [338, 169] on div at bounding box center [334, 169] width 45 height 206
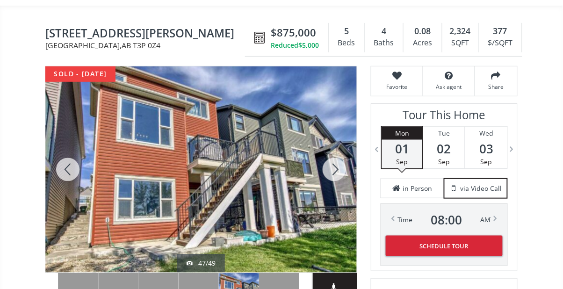
click at [72, 164] on div at bounding box center [67, 169] width 45 height 206
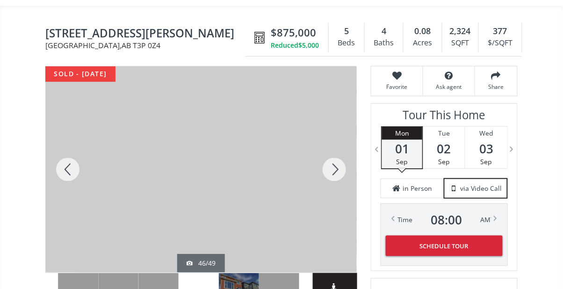
click at [74, 165] on div at bounding box center [67, 169] width 45 height 206
click at [66, 168] on div at bounding box center [67, 169] width 45 height 206
click at [67, 167] on div at bounding box center [67, 169] width 45 height 206
click at [69, 166] on div at bounding box center [67, 169] width 45 height 206
click at [69, 163] on div at bounding box center [67, 169] width 45 height 206
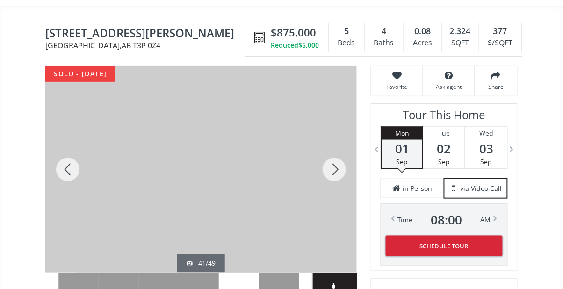
click at [71, 162] on div at bounding box center [67, 169] width 45 height 206
click at [73, 163] on div at bounding box center [67, 169] width 45 height 206
click at [334, 176] on div at bounding box center [334, 169] width 45 height 206
click at [73, 170] on div at bounding box center [67, 169] width 45 height 206
click at [76, 169] on div at bounding box center [67, 169] width 45 height 206
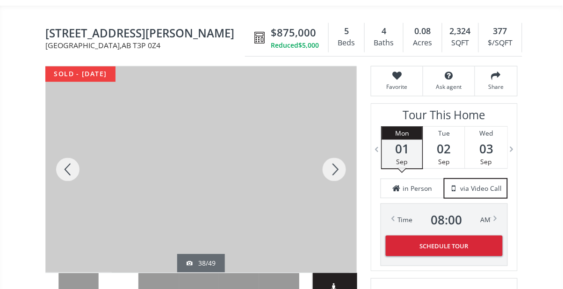
click at [76, 169] on div at bounding box center [67, 169] width 45 height 206
click at [340, 167] on div at bounding box center [334, 169] width 45 height 206
click at [79, 173] on div at bounding box center [67, 169] width 45 height 206
click at [78, 173] on div at bounding box center [67, 169] width 45 height 206
click at [75, 172] on div at bounding box center [67, 169] width 45 height 206
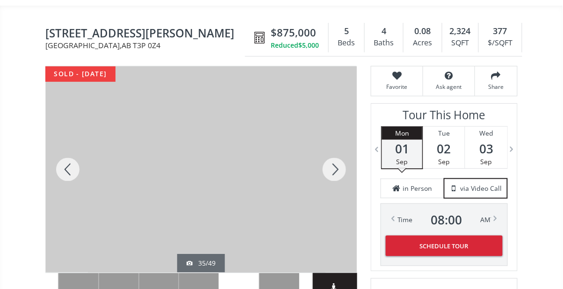
click at [76, 175] on div at bounding box center [67, 169] width 45 height 206
click at [78, 172] on div at bounding box center [67, 169] width 45 height 206
click at [76, 173] on div at bounding box center [67, 169] width 45 height 206
click at [78, 172] on div at bounding box center [67, 169] width 45 height 206
click at [81, 167] on div at bounding box center [67, 169] width 45 height 206
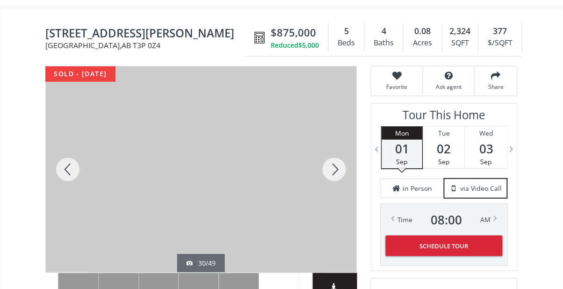
click at [82, 168] on div at bounding box center [67, 169] width 45 height 206
click at [84, 168] on div at bounding box center [67, 169] width 45 height 206
click at [85, 167] on div at bounding box center [67, 169] width 45 height 206
click at [84, 168] on div at bounding box center [67, 169] width 45 height 206
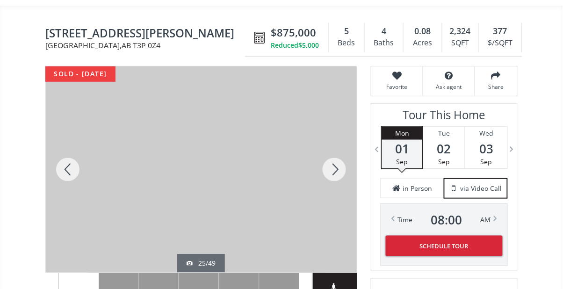
click at [75, 175] on div at bounding box center [67, 169] width 45 height 206
click at [80, 171] on div at bounding box center [67, 169] width 45 height 206
click at [77, 172] on div at bounding box center [67, 169] width 45 height 206
click at [78, 172] on div at bounding box center [67, 169] width 45 height 206
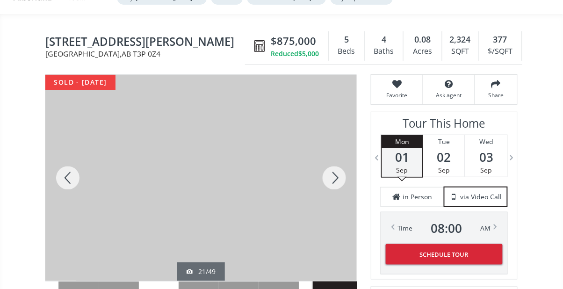
scroll to position [0, 0]
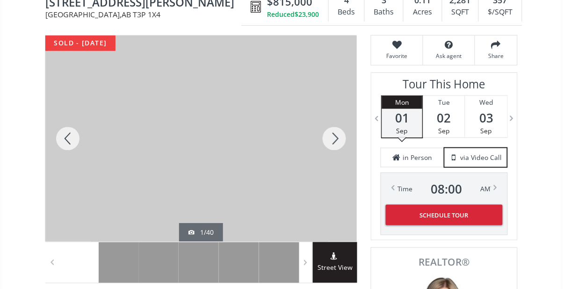
scroll to position [108, 0]
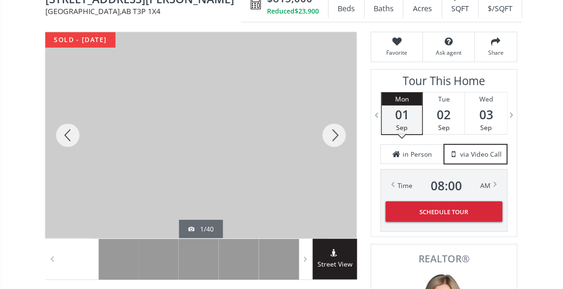
click at [333, 136] on div at bounding box center [334, 135] width 45 height 206
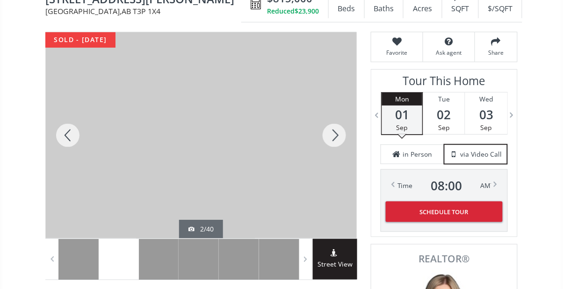
click at [332, 136] on div at bounding box center [334, 135] width 45 height 206
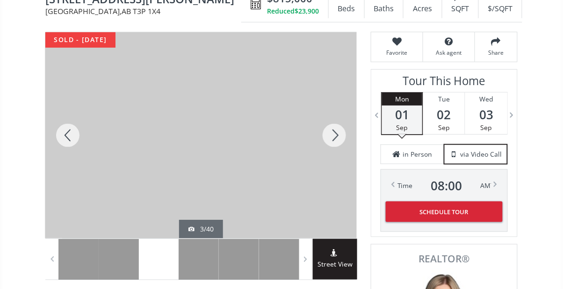
click at [332, 138] on div at bounding box center [334, 135] width 45 height 206
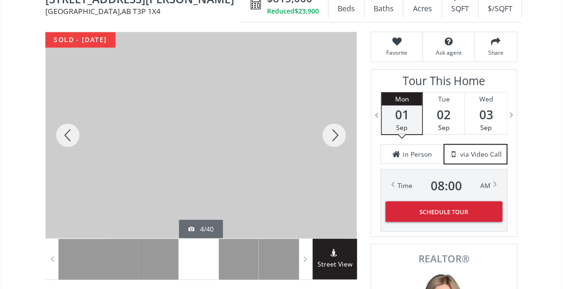
click at [70, 132] on div at bounding box center [67, 135] width 45 height 206
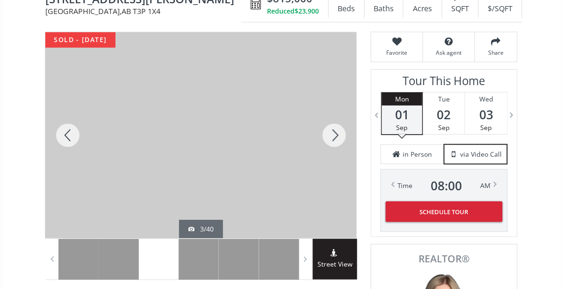
click at [338, 138] on div at bounding box center [334, 135] width 45 height 206
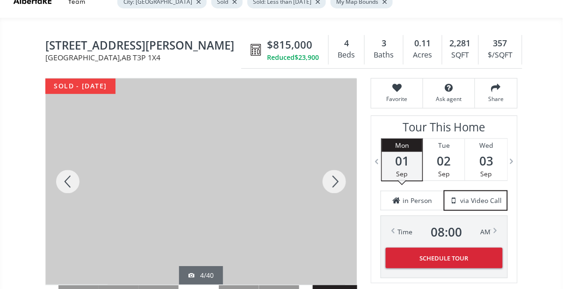
scroll to position [59, 0]
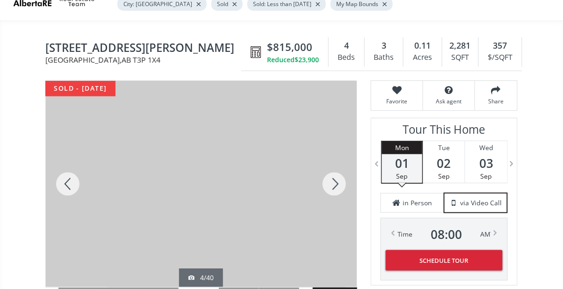
click at [337, 183] on div at bounding box center [334, 184] width 45 height 206
click at [66, 191] on div at bounding box center [67, 184] width 45 height 206
click at [69, 183] on div at bounding box center [67, 184] width 45 height 206
click at [332, 182] on div at bounding box center [334, 184] width 45 height 206
click at [329, 182] on div at bounding box center [334, 184] width 45 height 206
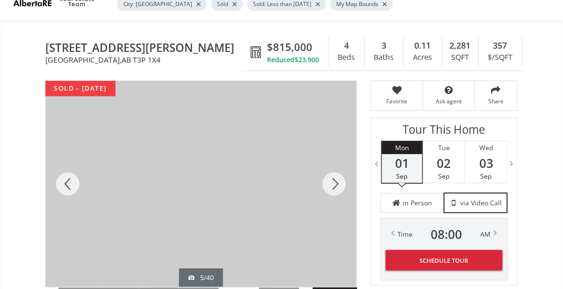
click at [329, 184] on div at bounding box center [334, 184] width 45 height 206
click at [327, 184] on div at bounding box center [334, 184] width 45 height 206
click at [328, 187] on div at bounding box center [334, 184] width 45 height 206
click at [330, 186] on div at bounding box center [334, 184] width 45 height 206
click at [58, 188] on div at bounding box center [67, 184] width 45 height 206
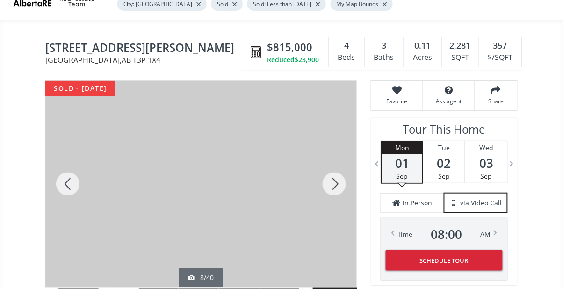
click at [355, 192] on div at bounding box center [334, 184] width 45 height 206
click at [335, 186] on div at bounding box center [334, 184] width 45 height 206
click at [335, 187] on div at bounding box center [334, 184] width 45 height 206
click at [335, 186] on div at bounding box center [334, 184] width 45 height 206
click at [328, 178] on div at bounding box center [334, 184] width 45 height 206
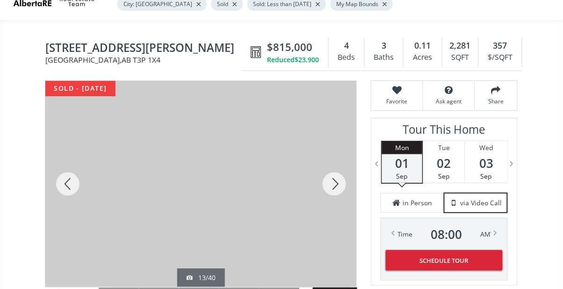
click at [330, 193] on div at bounding box center [334, 184] width 45 height 206
click at [329, 190] on div at bounding box center [334, 184] width 45 height 206
click at [327, 193] on div at bounding box center [334, 184] width 45 height 206
click at [323, 185] on div at bounding box center [334, 184] width 45 height 206
click at [322, 186] on div at bounding box center [334, 184] width 45 height 206
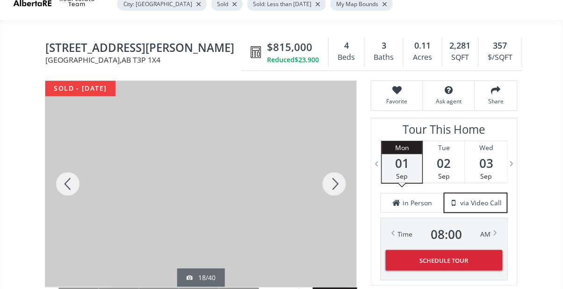
click at [322, 184] on div at bounding box center [334, 184] width 45 height 206
click at [318, 186] on div at bounding box center [334, 184] width 45 height 206
click at [329, 183] on div at bounding box center [334, 184] width 45 height 206
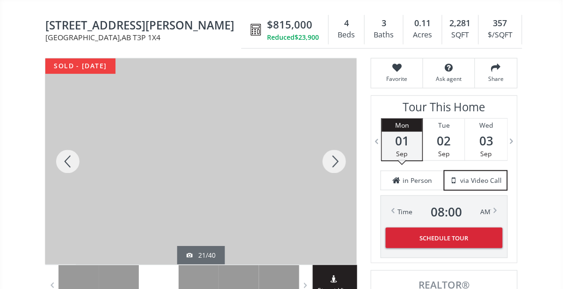
scroll to position [104, 0]
